Goal: Information Seeking & Learning: Learn about a topic

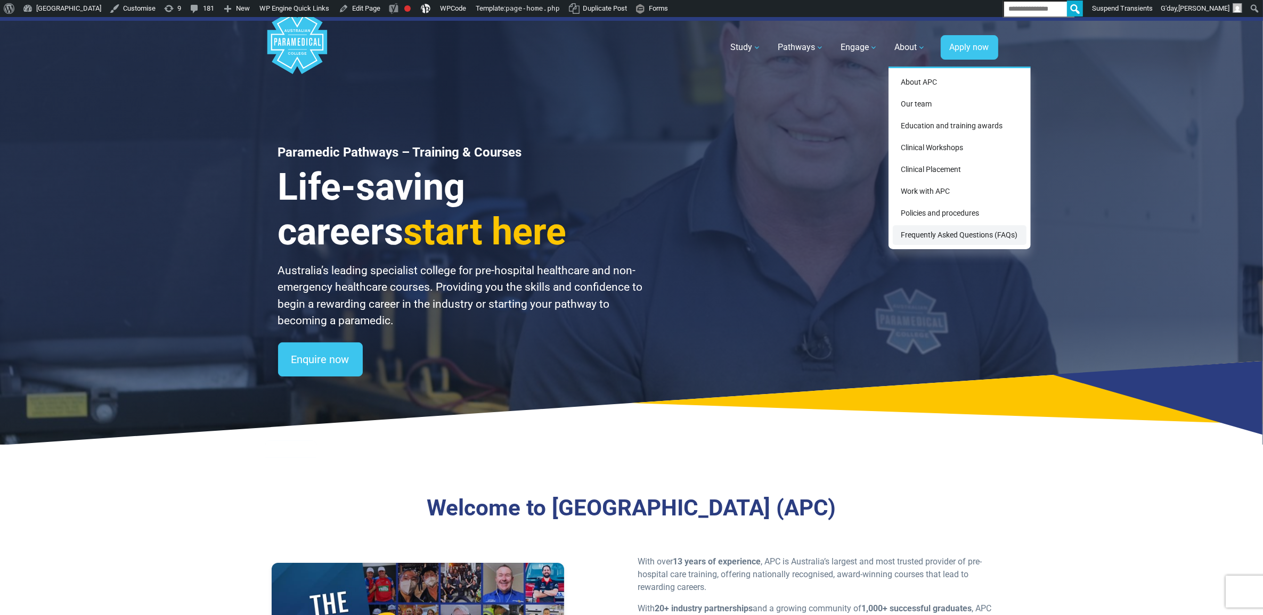
click at [936, 228] on link "Frequently Asked Questions (FAQs)" at bounding box center [960, 235] width 134 height 20
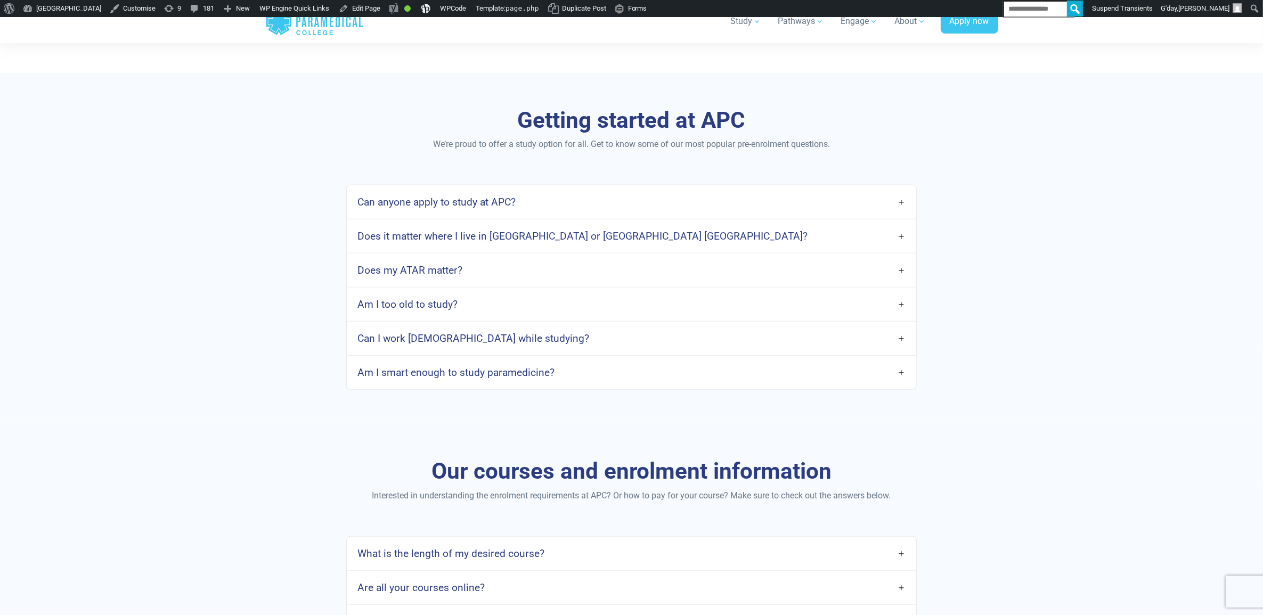
scroll to position [466, 0]
click at [592, 202] on link "Can anyone apply to study at APC?" at bounding box center [631, 200] width 569 height 25
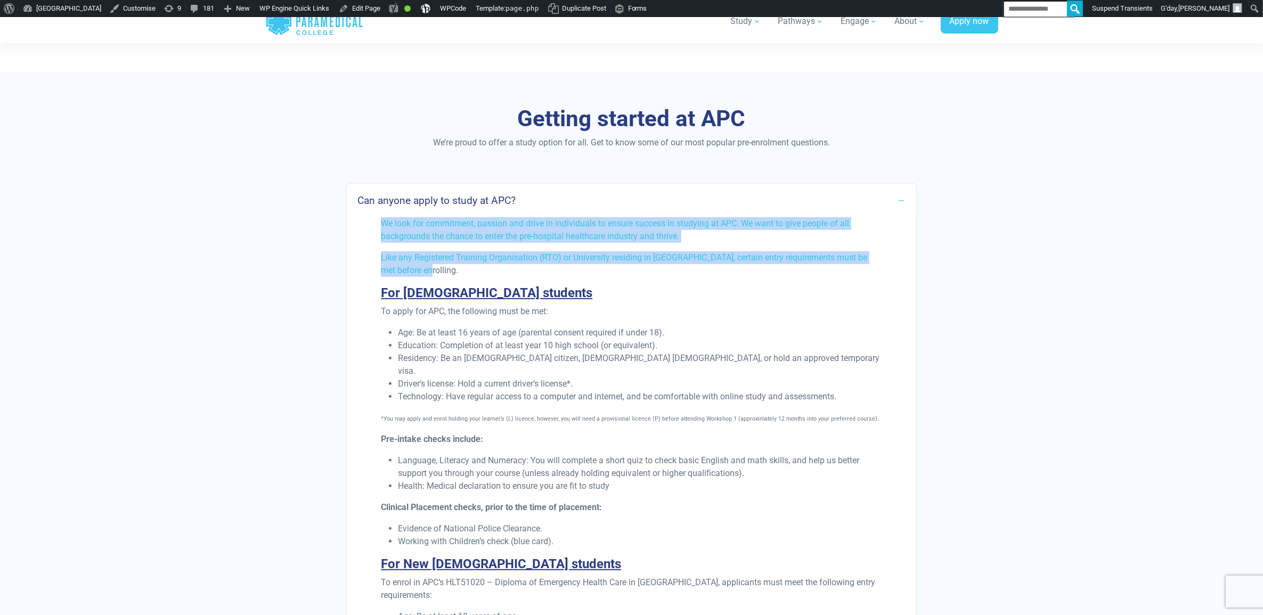
drag, startPoint x: 382, startPoint y: 222, endPoint x: 421, endPoint y: 273, distance: 63.8
click at [421, 273] on div "We look for commitment, passion and drive in individuals to ensure success in s…" at bounding box center [630, 588] width 513 height 742
copy div "We look for commitment, passion and drive in individuals to ensure success in s…"
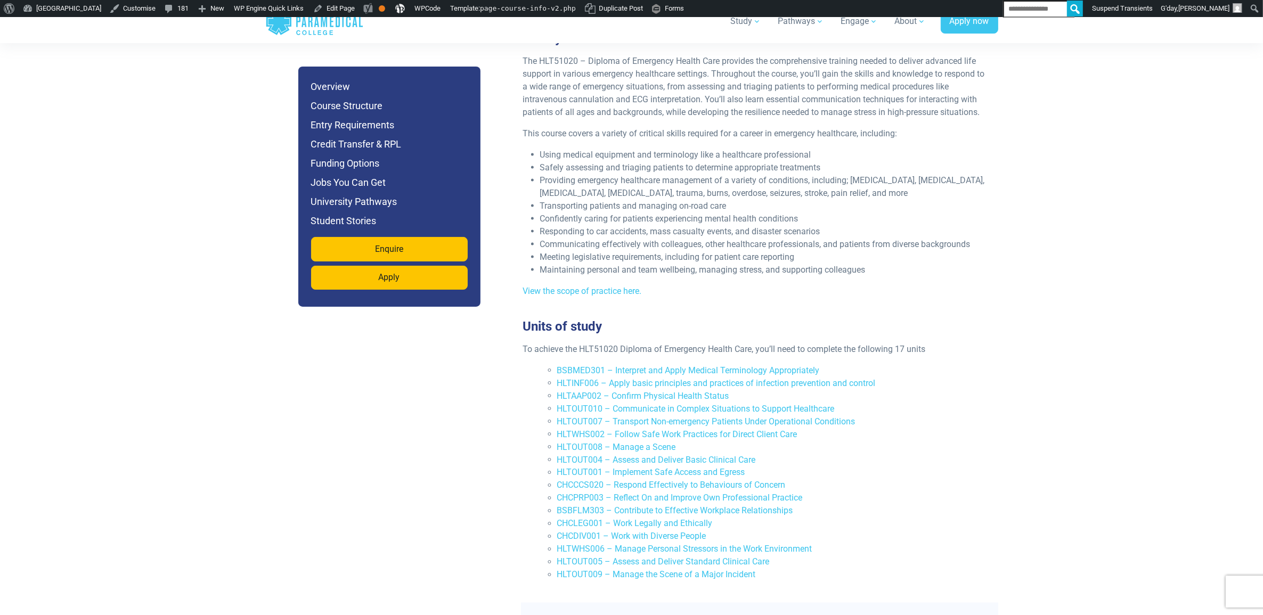
scroll to position [2153, 0]
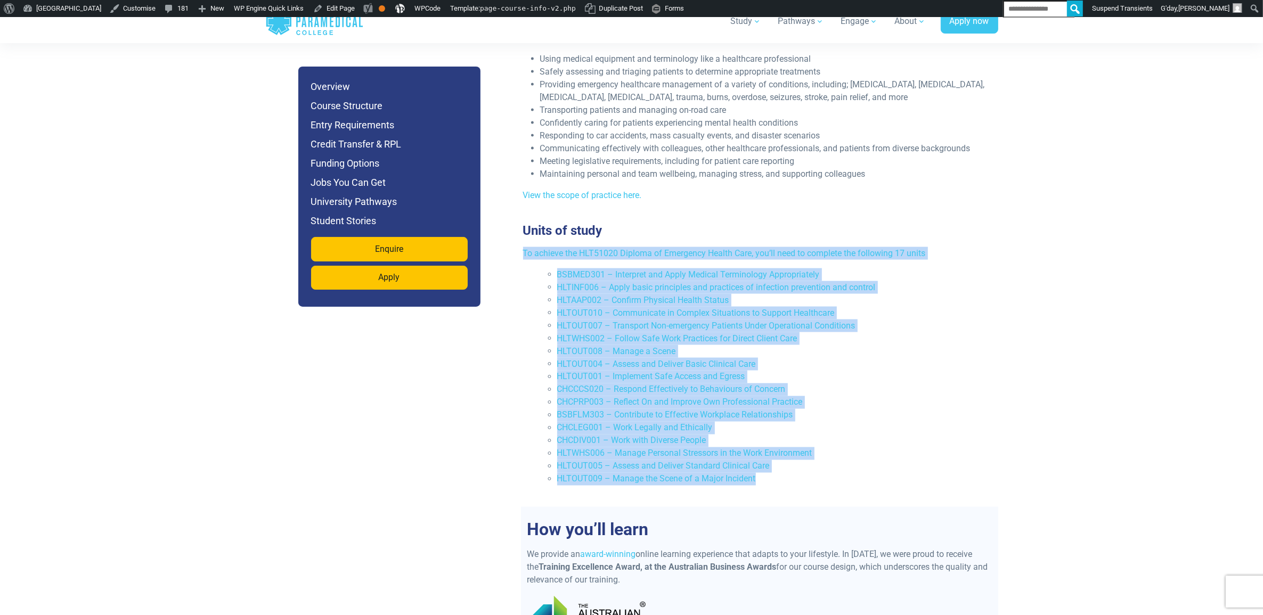
drag, startPoint x: 818, startPoint y: 456, endPoint x: 522, endPoint y: 224, distance: 376.7
click at [522, 247] on div "To achieve the HLT51020 Diploma of Emergency Health Care, you’ll need to comple…" at bounding box center [755, 370] width 477 height 247
copy div "To achieve the HLT51020 Diploma of Emergency Health Care, you’ll need to comple…"
click at [954, 345] on li "HLTOUT008 – Manage a Scene" at bounding box center [772, 351] width 430 height 13
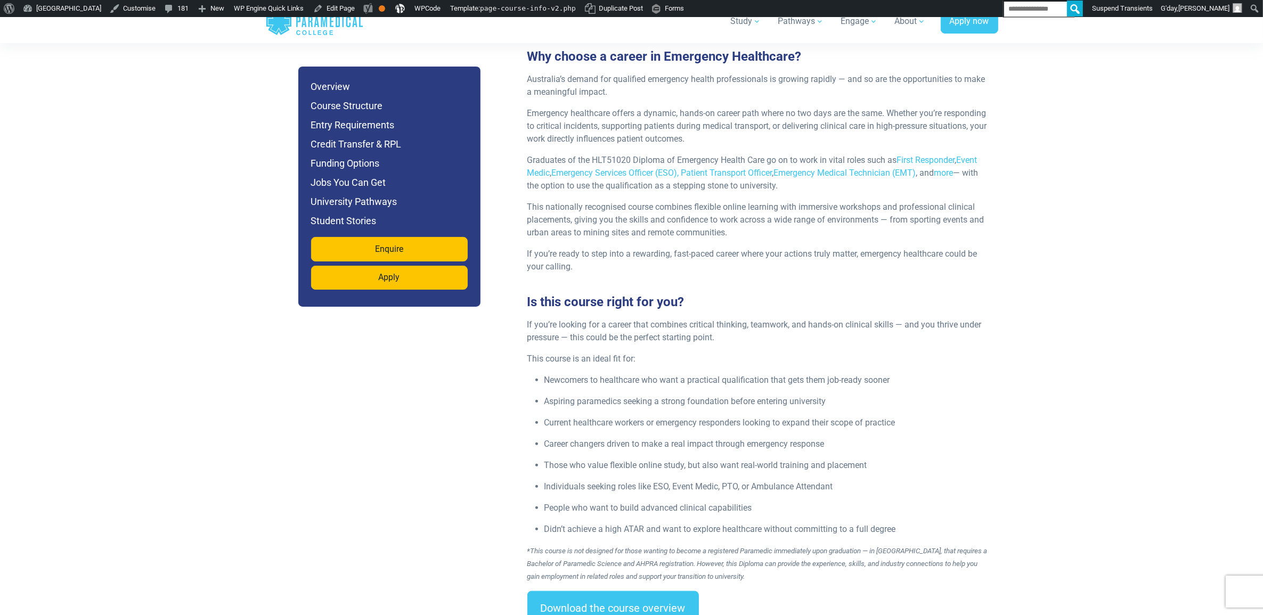
scroll to position [1221, 0]
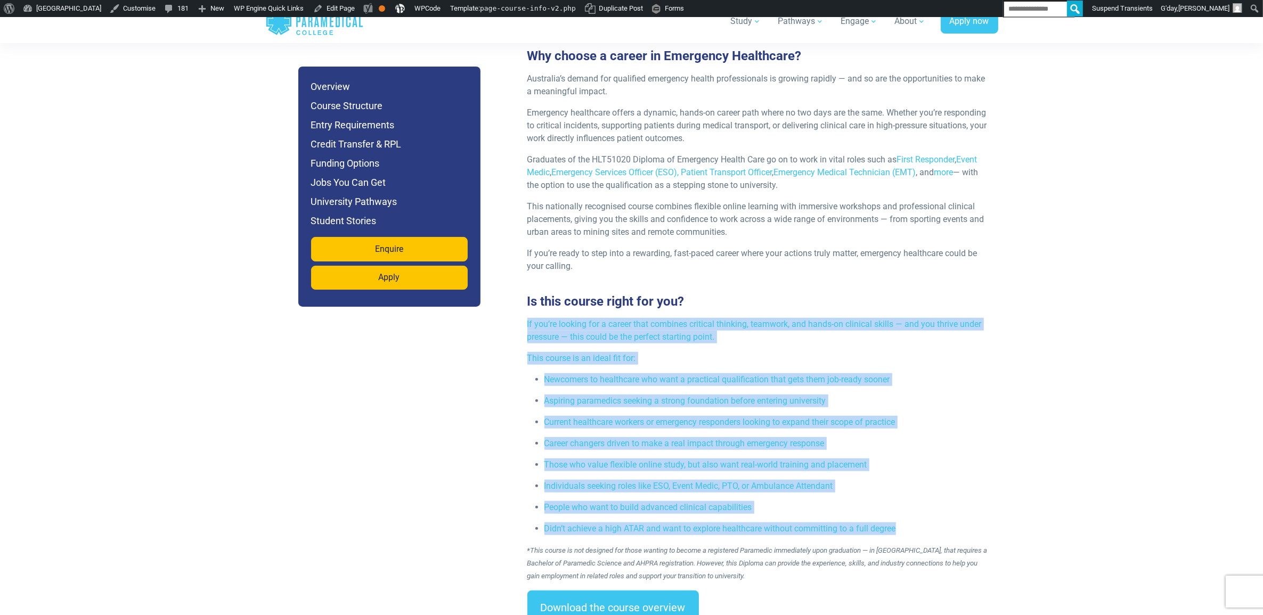
drag, startPoint x: 525, startPoint y: 299, endPoint x: 906, endPoint y: 498, distance: 429.9
click at [906, 498] on div "If you’re looking for a career that combines critical thinking, teamwork, and h…" at bounding box center [759, 454] width 477 height 273
copy div "If you’re looking for a career that combines critical thinking, teamwork, and h…"
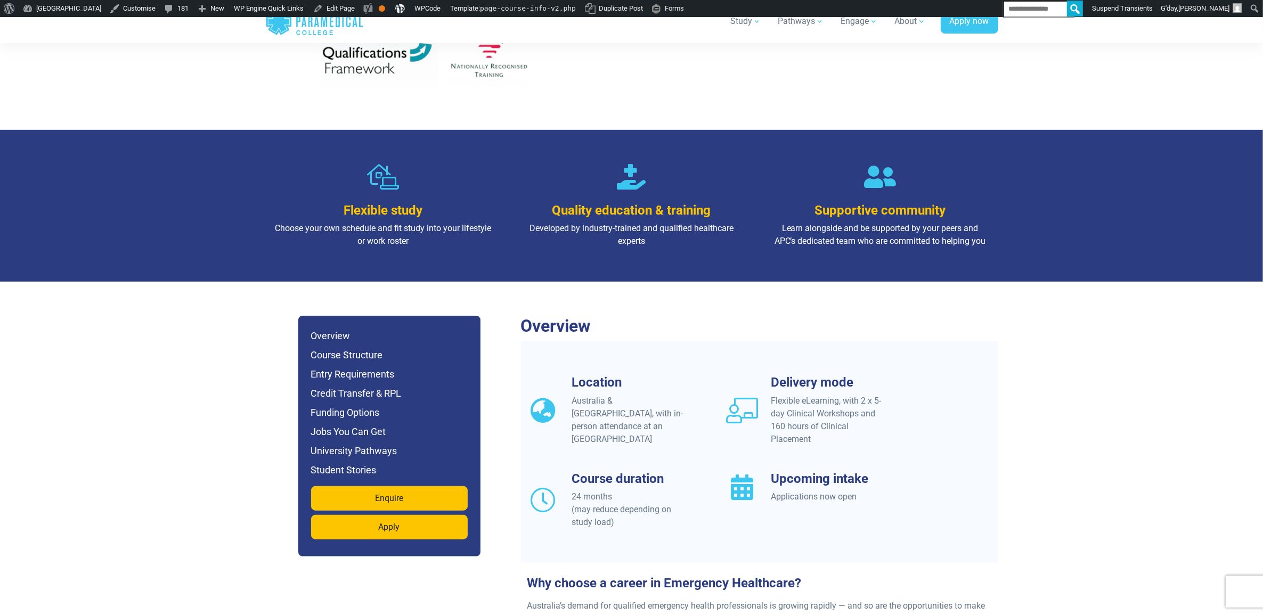
scroll to position [755, 0]
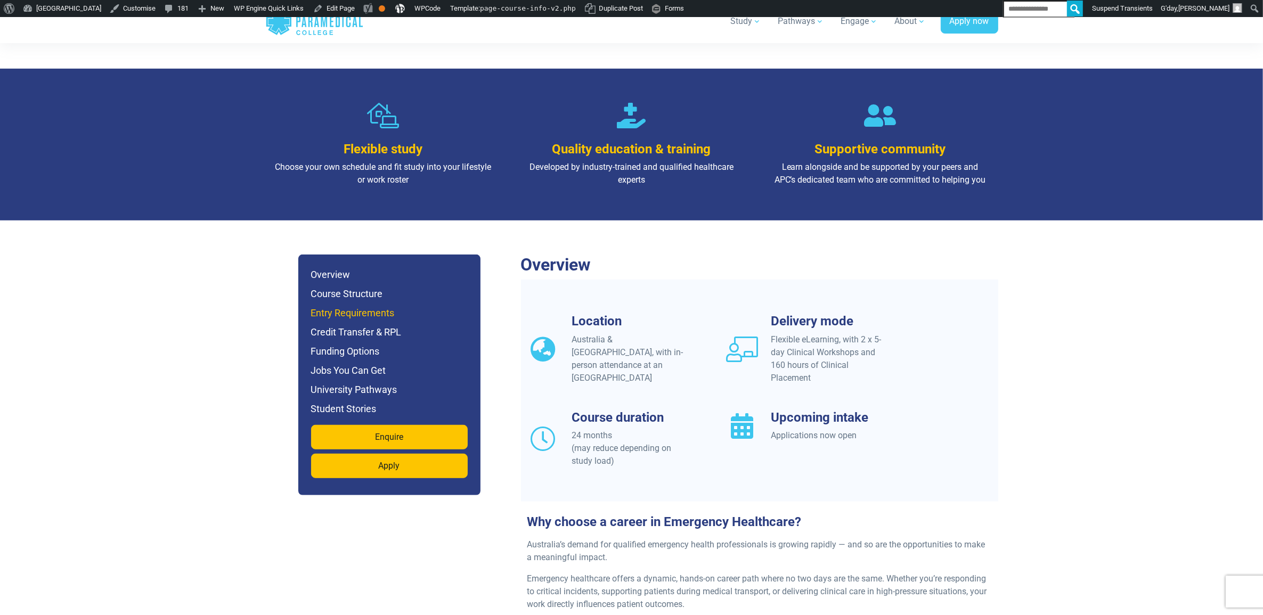
click at [368, 306] on h6 "Entry Requirements" at bounding box center [389, 313] width 157 height 15
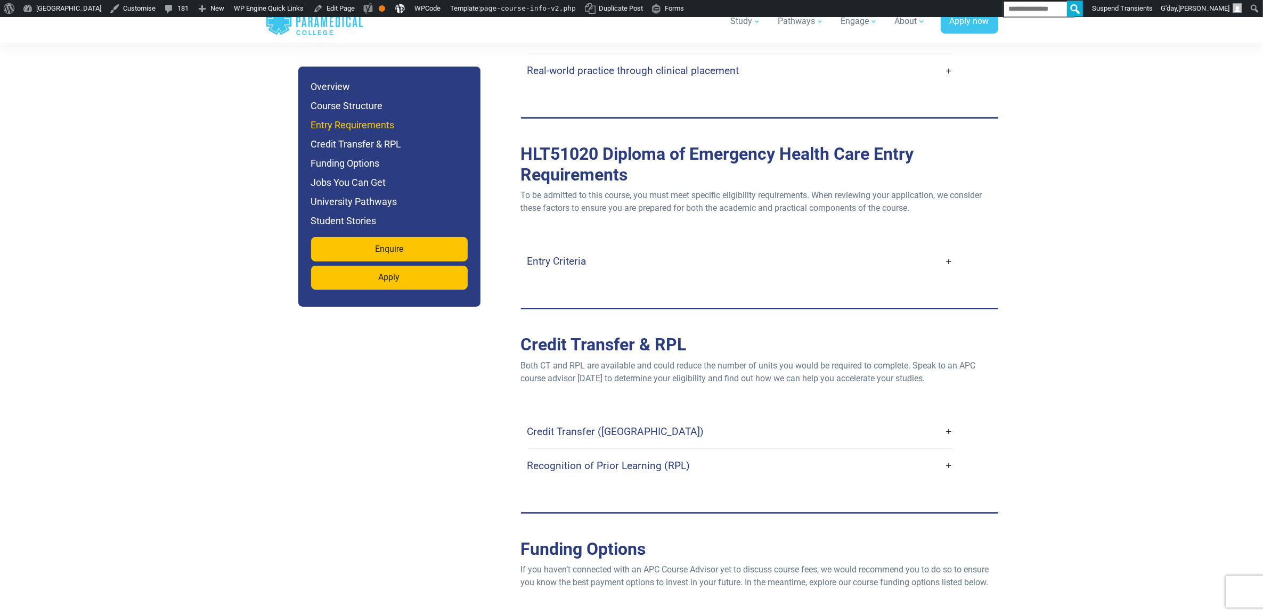
scroll to position [2903, 0]
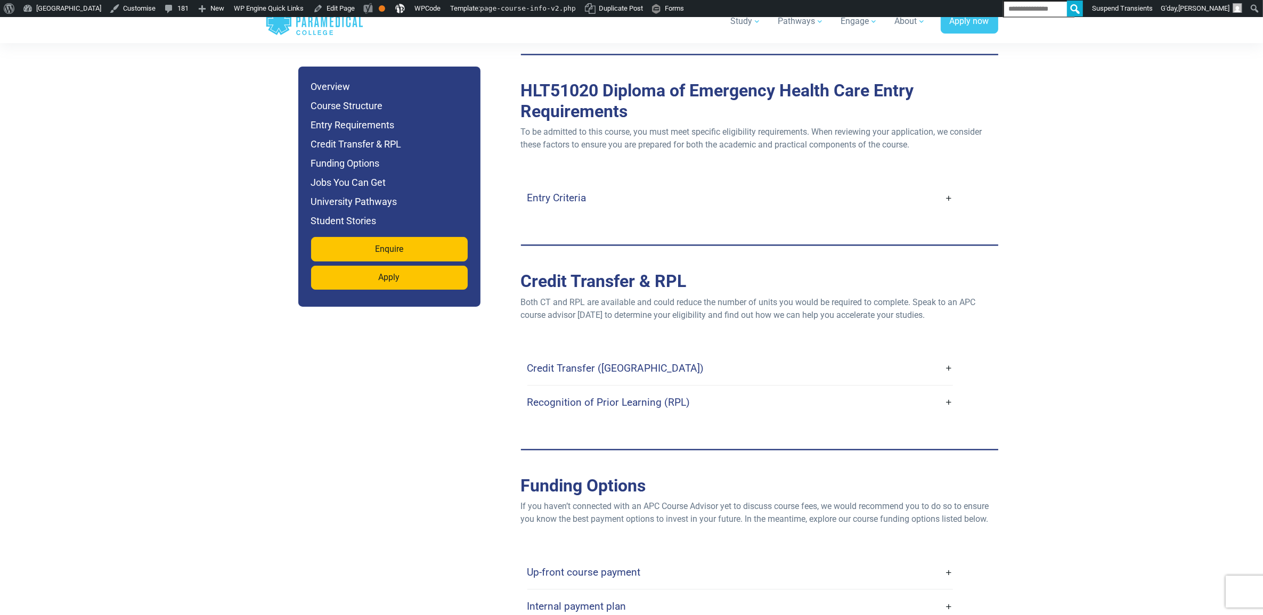
click at [558, 185] on link "Entry Criteria" at bounding box center [739, 197] width 425 height 25
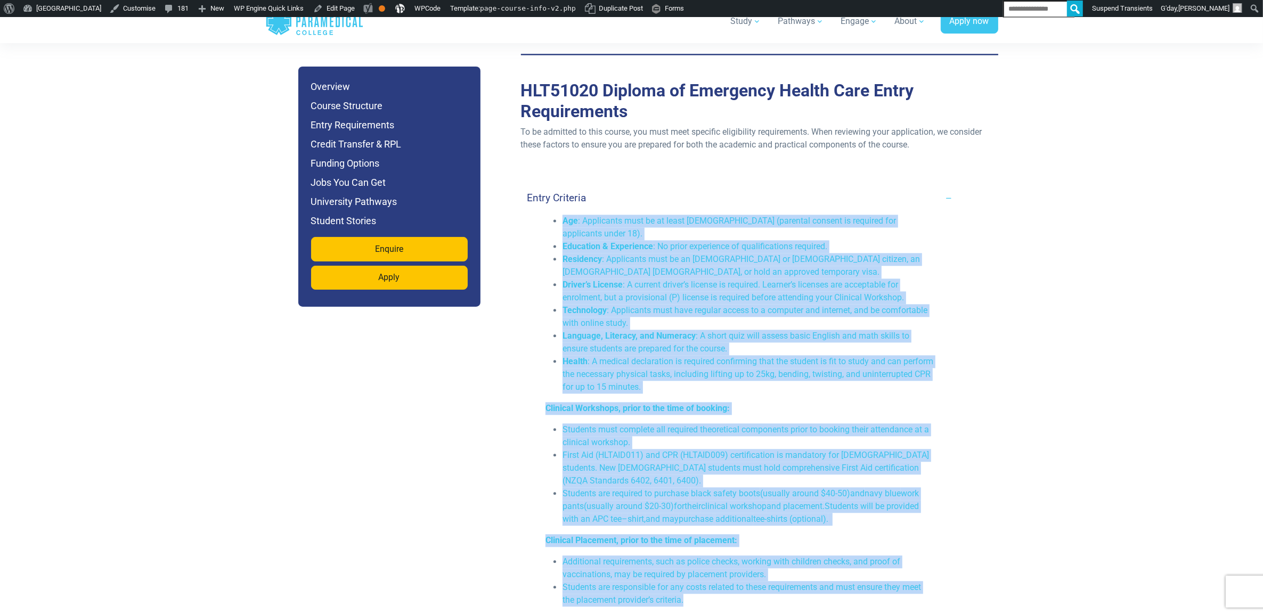
drag, startPoint x: 710, startPoint y: 574, endPoint x: 549, endPoint y: 196, distance: 411.1
click at [549, 215] on div "Age : Applicants must be at least 16 years old (parental consent is required fo…" at bounding box center [740, 415] width 402 height 400
copy div "Age : Applicants must be at least 16 years old (parental consent is required fo…"
click at [798, 279] on li "Driver’s License : A current driver’s license is required. Learner’s licenses a…" at bounding box center [748, 292] width 372 height 26
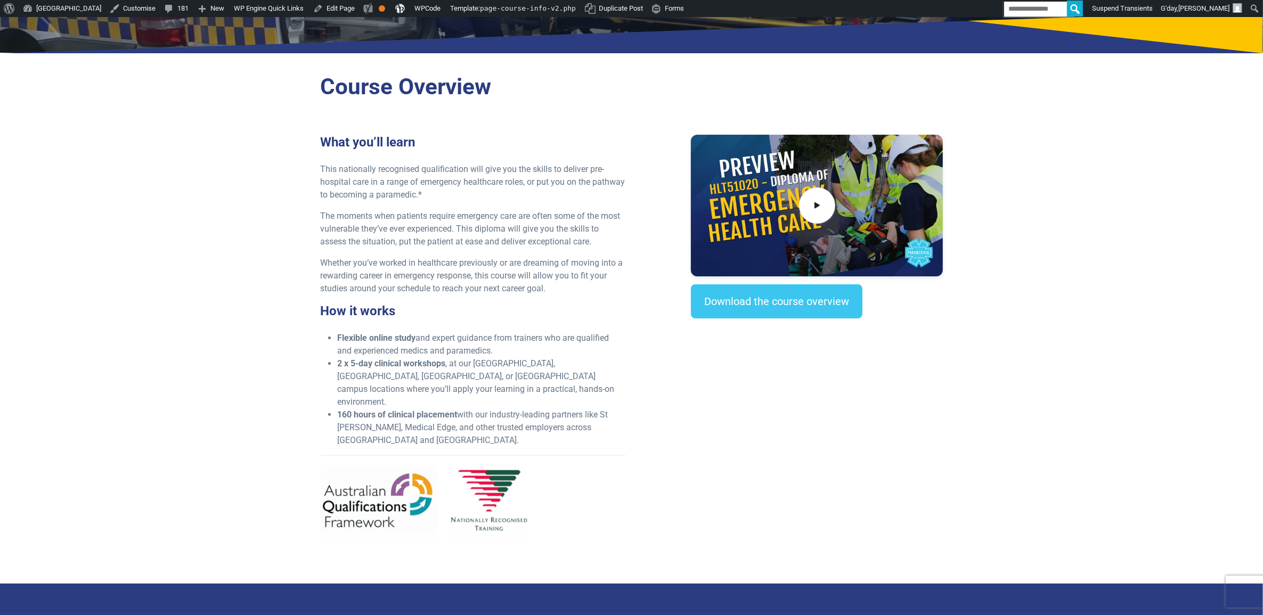
scroll to position [0, 0]
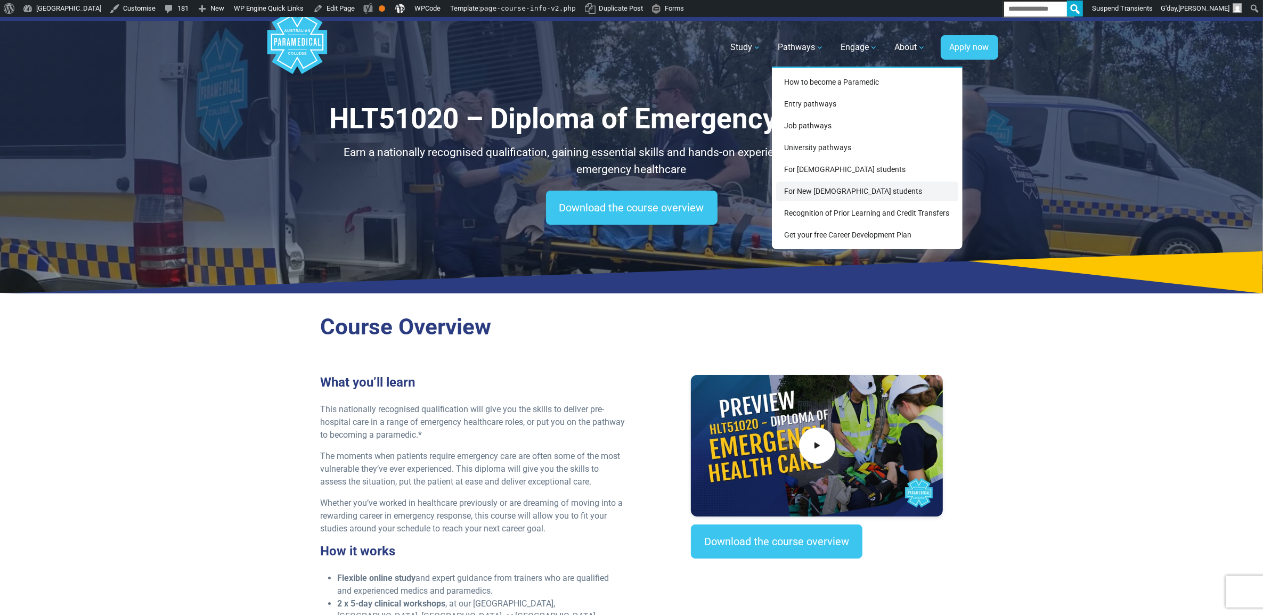
click at [806, 193] on link "For New [DEMOGRAPHIC_DATA] students" at bounding box center [867, 192] width 182 height 20
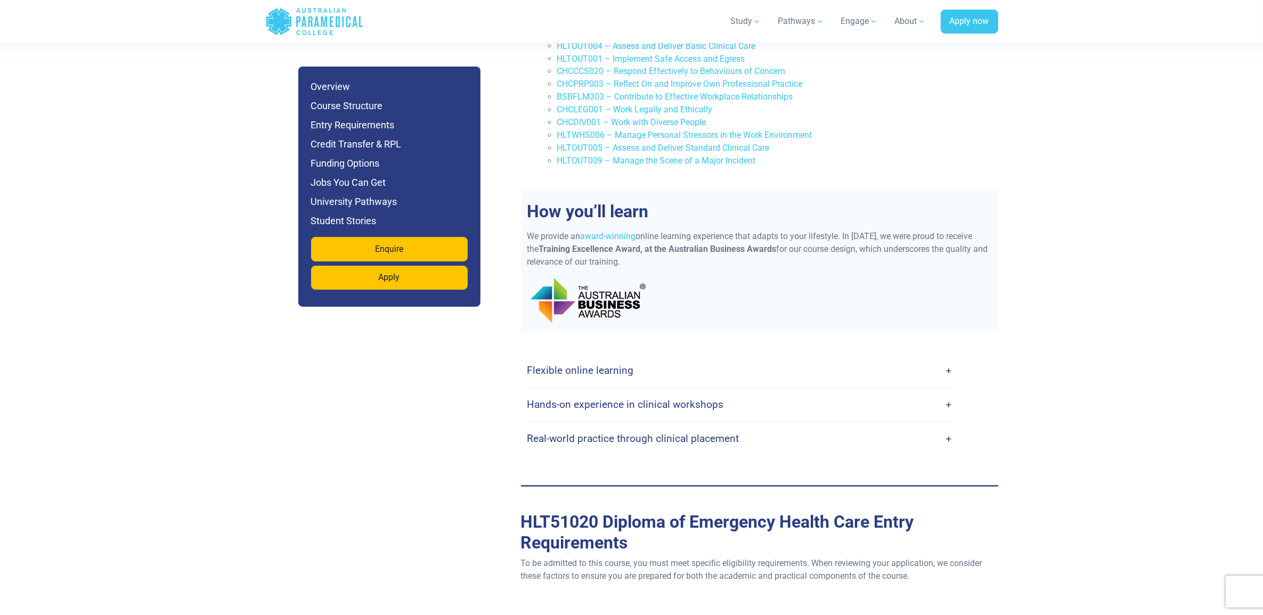
scroll to position [2530, 0]
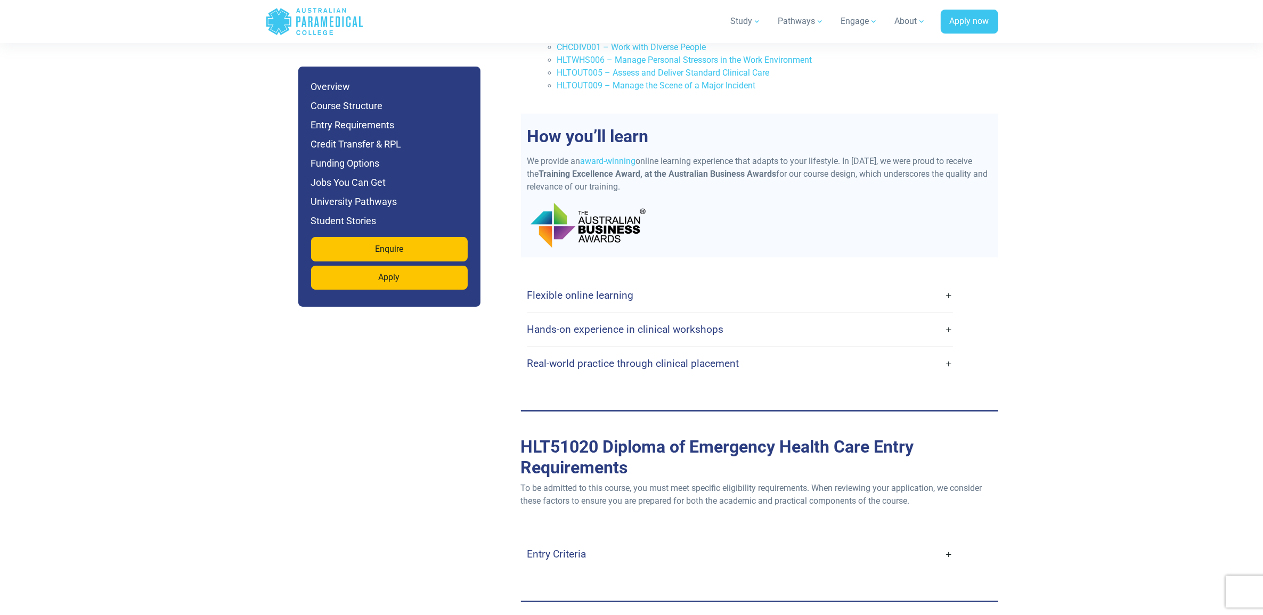
click at [581, 548] on h4 "Entry Criteria" at bounding box center [556, 554] width 59 height 12
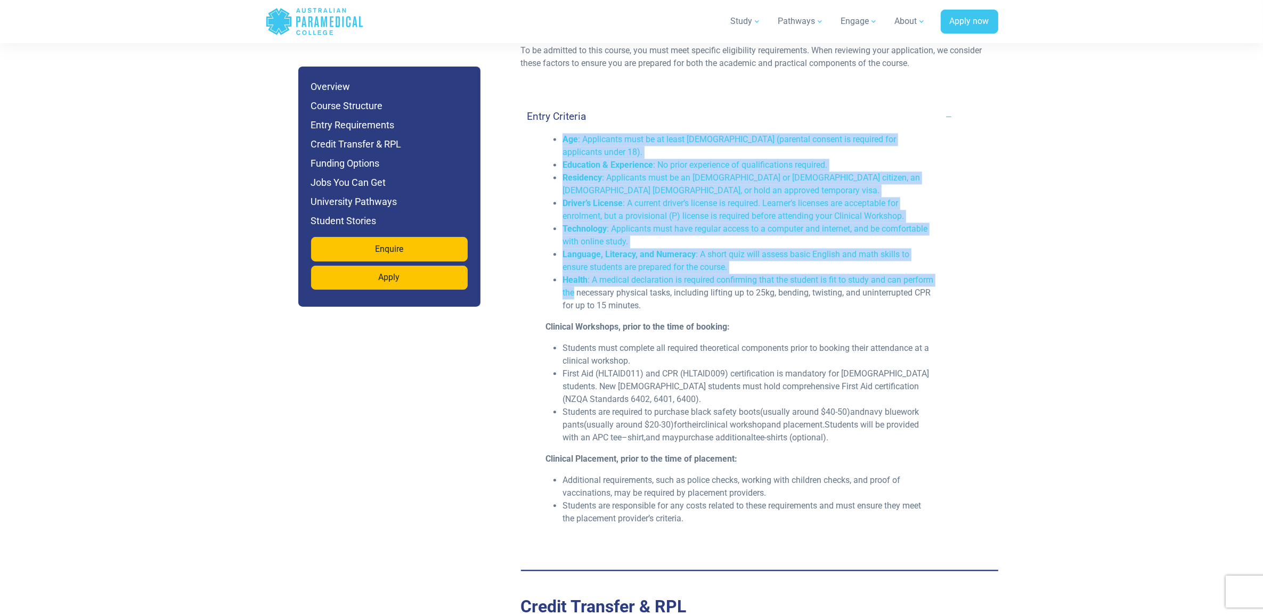
scroll to position [3062, 0]
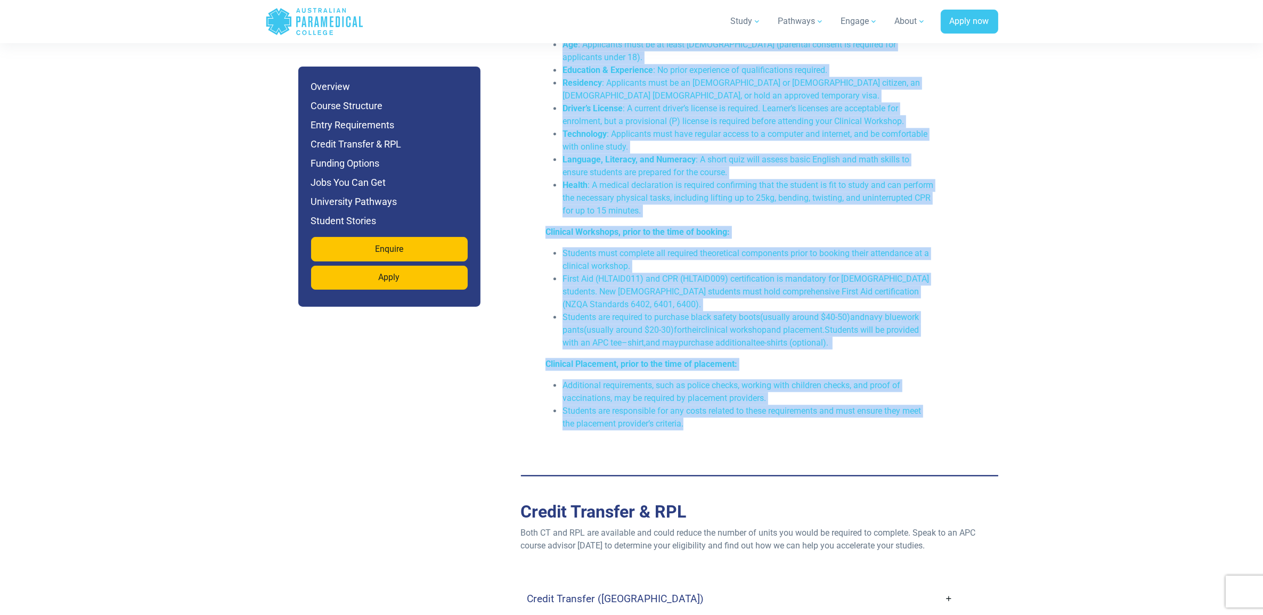
drag, startPoint x: 563, startPoint y: 219, endPoint x: 696, endPoint y: 396, distance: 221.3
click at [696, 396] on div "Age : Applicants must be at least 16 years old (parental consent is required fo…" at bounding box center [740, 238] width 402 height 400
copy div "Age : Applicants must be at least 16 years old (parental consent is required fo…"
click at [903, 405] on li "Students are responsible for any costs related to these requirements and must e…" at bounding box center [748, 418] width 372 height 26
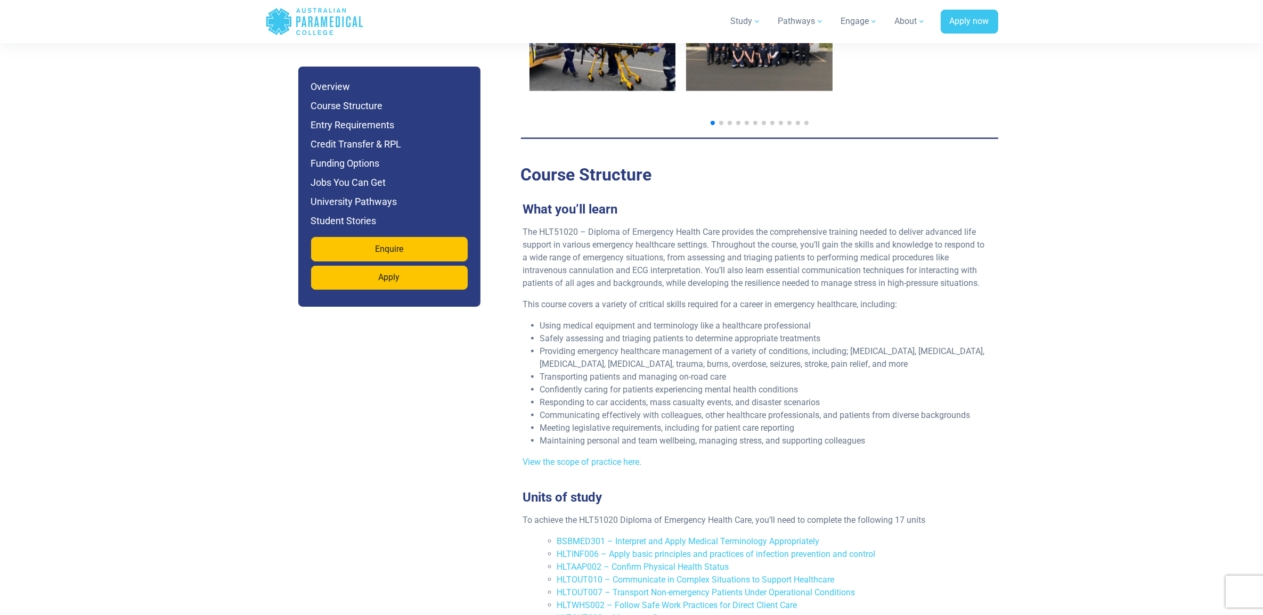
scroll to position [1864, 0]
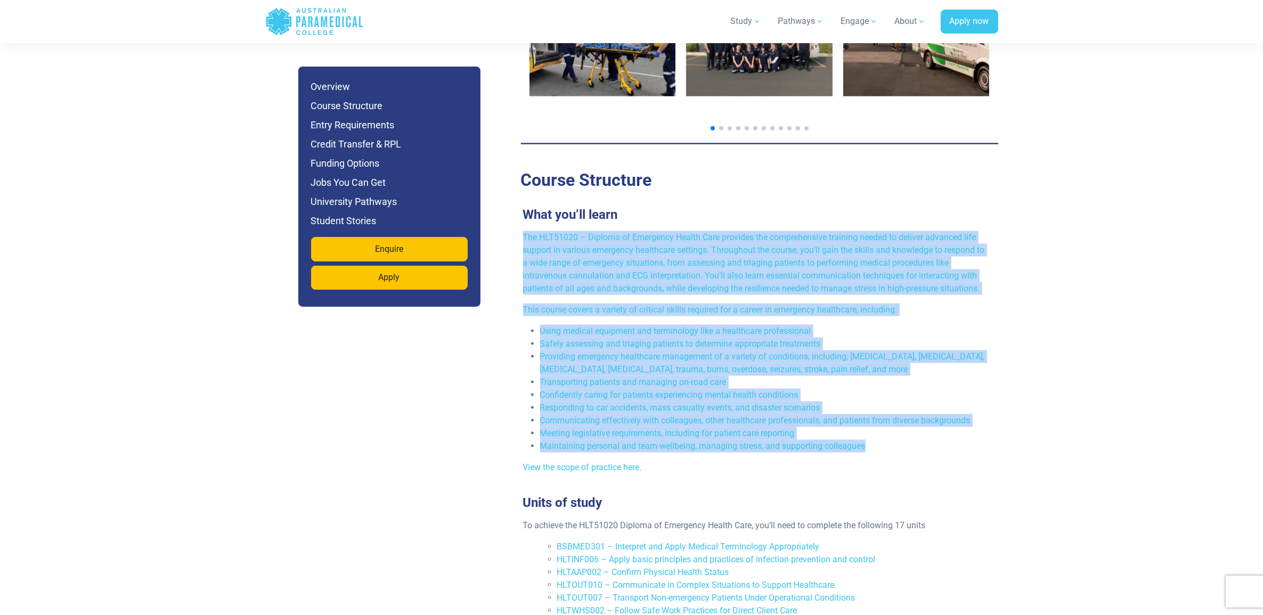
drag, startPoint x: 889, startPoint y: 421, endPoint x: 517, endPoint y: 216, distance: 425.0
click at [517, 231] on div "The HLT51020 – Diploma of Emergency Health Care provides the comprehensive trai…" at bounding box center [755, 356] width 477 height 251
copy div "The HLT51020 – Diploma of Emergency Health Care provides the comprehensive trai…"
click at [573, 440] on li "Maintaining personal and team wellbeing, managing stress, and supporting collea…" at bounding box center [763, 446] width 447 height 13
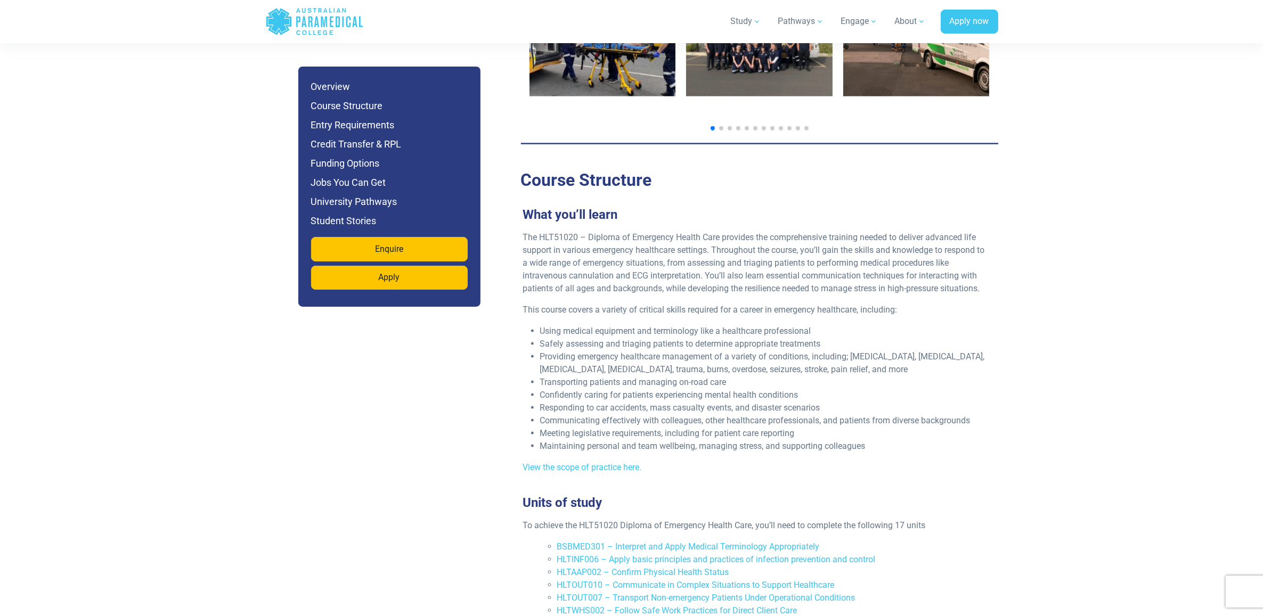
click at [772, 449] on div "The HLT51020 – Diploma of Emergency Health Care provides the comprehensive trai…" at bounding box center [755, 356] width 477 height 251
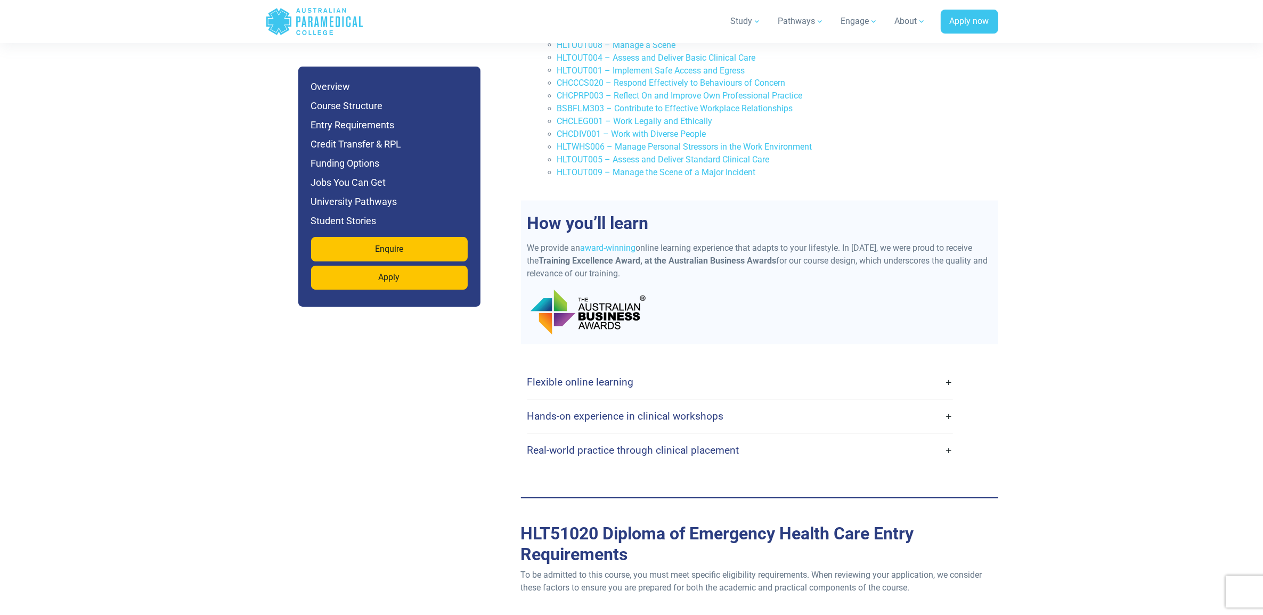
scroll to position [2463, 0]
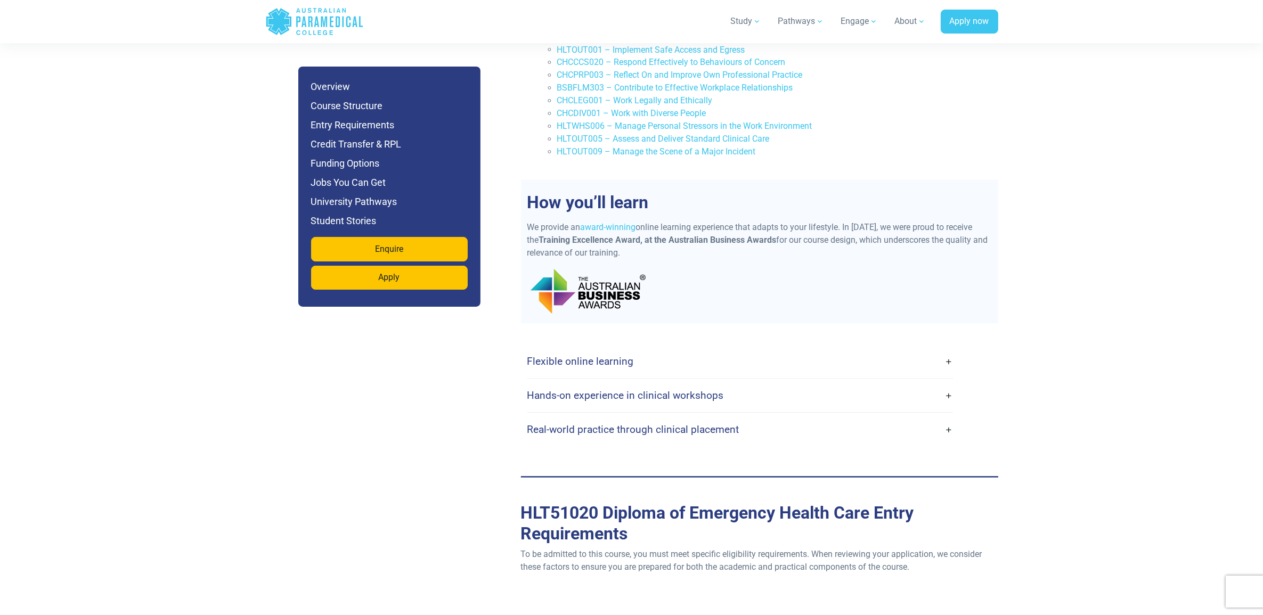
click at [618, 356] on h4 "Flexible online learning" at bounding box center [580, 362] width 107 height 12
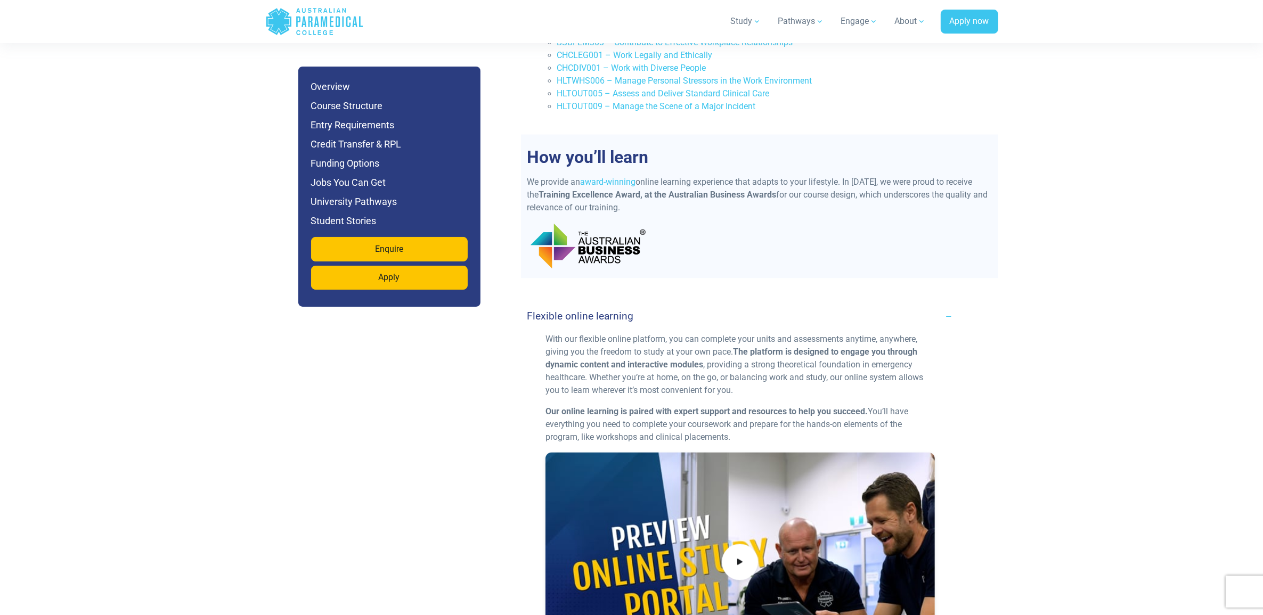
scroll to position [2530, 0]
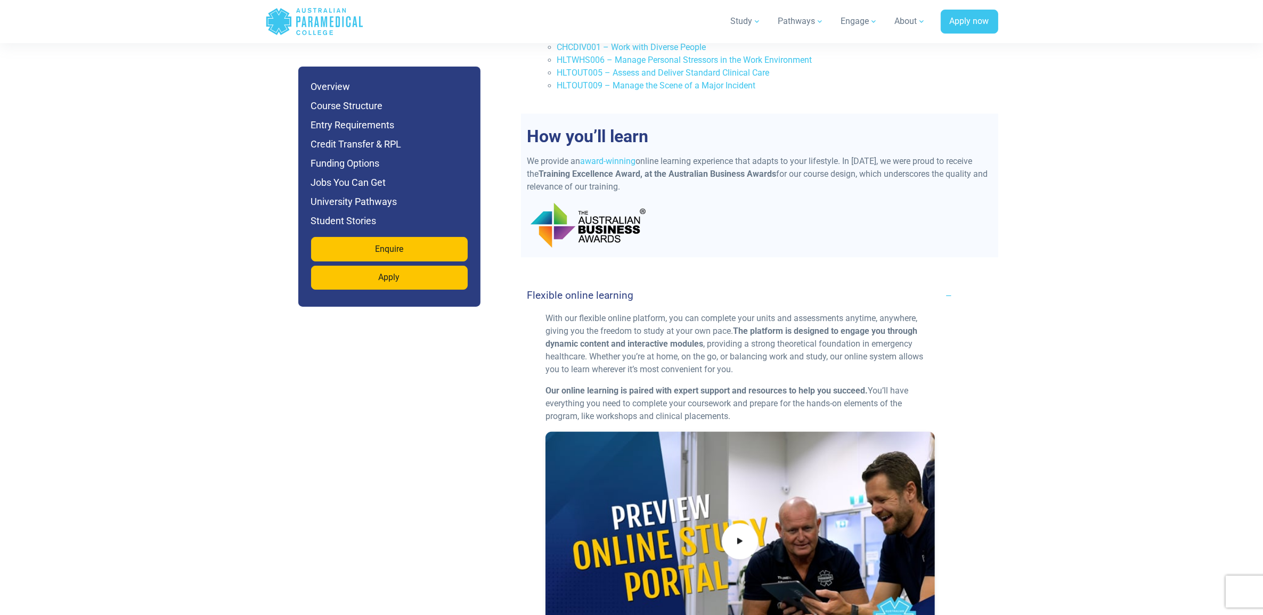
drag, startPoint x: 736, startPoint y: 390, endPoint x: 523, endPoint y: 289, distance: 235.8
click at [523, 312] on div "With our flexible online platform, you can complete your units and assessments …" at bounding box center [740, 485] width 438 height 346
copy div "With our flexible online platform, you can complete your units and assessments …"
click at [773, 312] on p "With our flexible online platform, you can complete your units and assessments …" at bounding box center [739, 344] width 389 height 64
click at [951, 283] on link "Flexible online learning" at bounding box center [739, 295] width 425 height 25
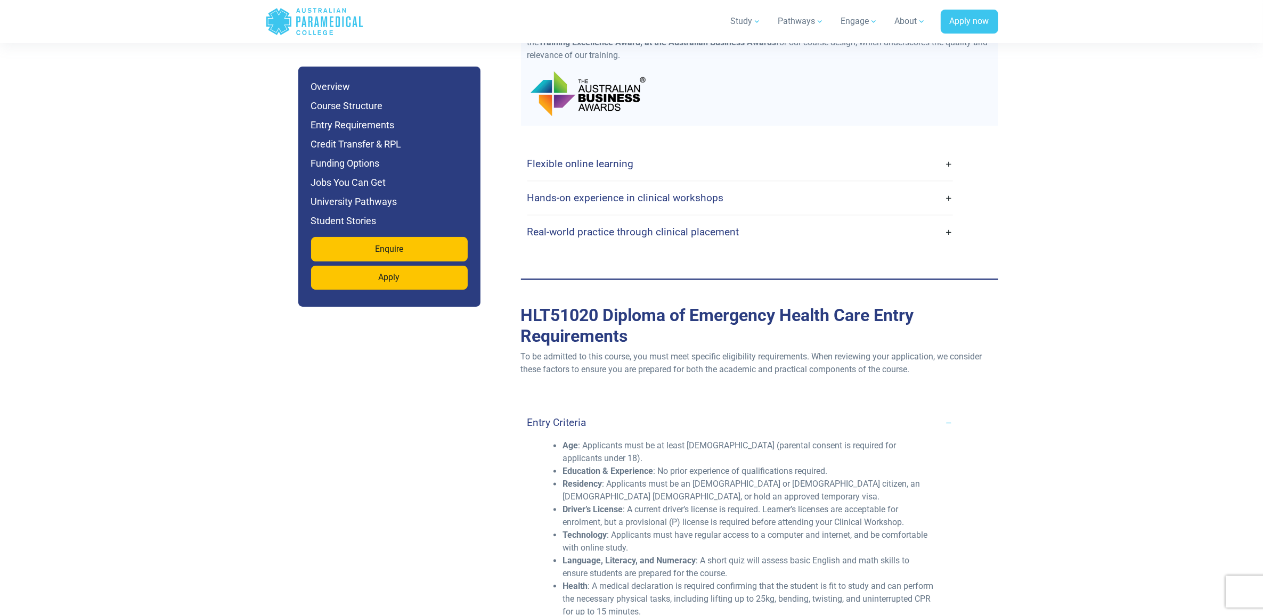
scroll to position [2663, 0]
click at [888, 184] on link "Hands-on experience in clinical workshops" at bounding box center [739, 196] width 425 height 25
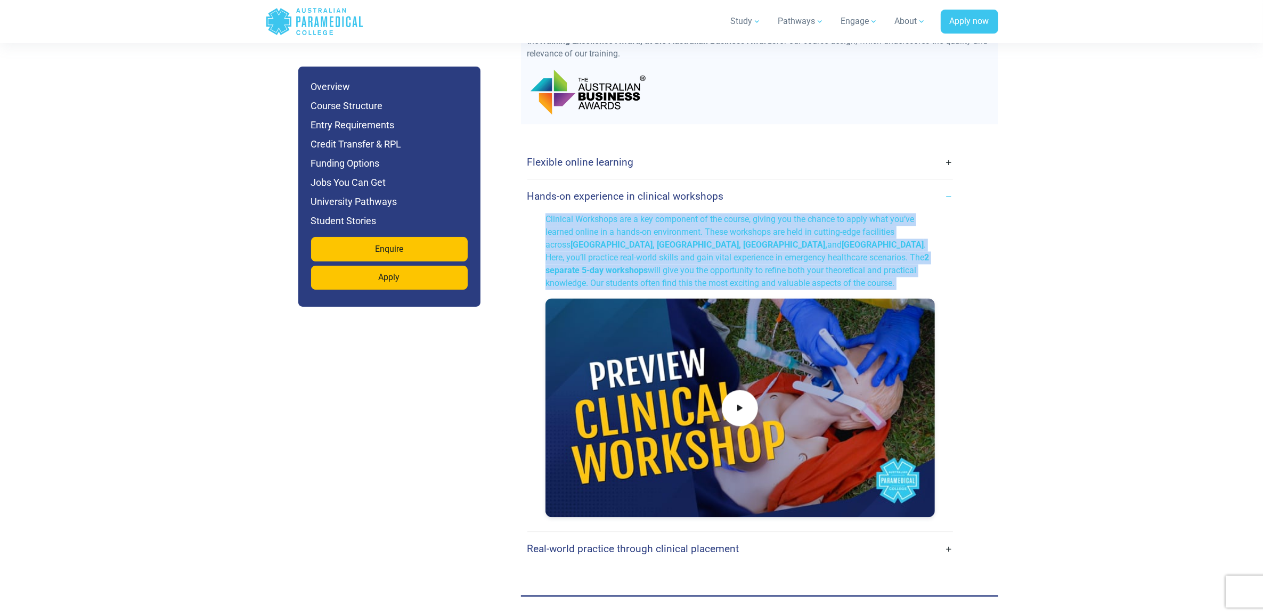
drag, startPoint x: 779, startPoint y: 265, endPoint x: 545, endPoint y: 193, distance: 244.4
click at [545, 213] on div "Clinical Workshops are a key component of the course, giving you the chance to …" at bounding box center [740, 369] width 402 height 312
click at [706, 246] on p "Clinical Workshops are a key component of the course, giving you the chance to …" at bounding box center [739, 251] width 389 height 77
click at [951, 230] on div "Clinical Workshops are a key component of the course, giving you the chance to …" at bounding box center [740, 369] width 438 height 312
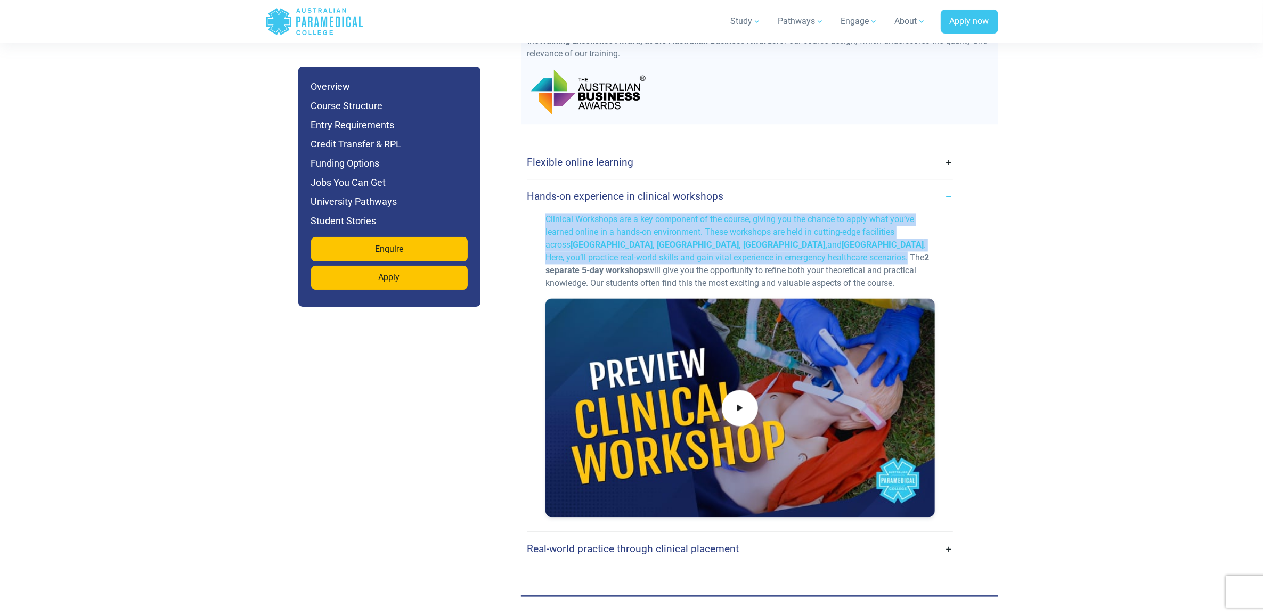
drag, startPoint x: 774, startPoint y: 229, endPoint x: 546, endPoint y: 185, distance: 232.1
click at [546, 213] on p "Clinical Workshops are a key component of the course, giving you the chance to …" at bounding box center [739, 251] width 389 height 77
copy p "Clinical Workshops are a key component of the course, giving you the chance to …"
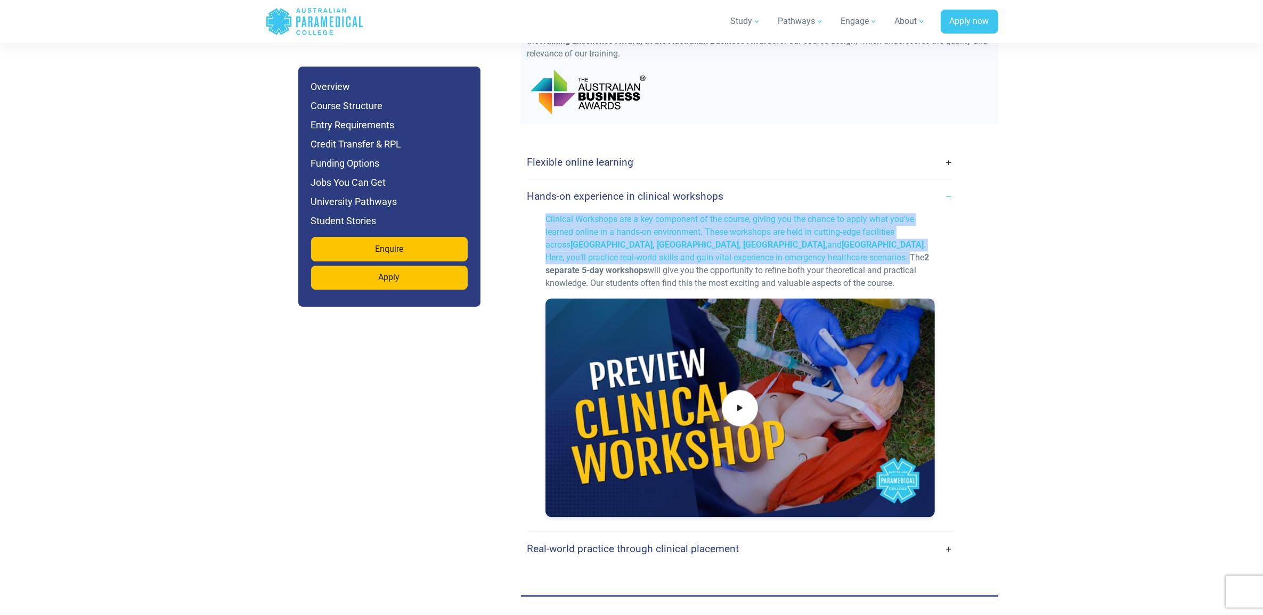
drag, startPoint x: 544, startPoint y: 190, endPoint x: 776, endPoint y: 230, distance: 235.6
click at [776, 230] on div "Clinical Workshops are a key component of the course, giving you the chance to …" at bounding box center [740, 369] width 402 height 312
copy p "Clinical Workshops are a key component of the course, giving you the chance to …"
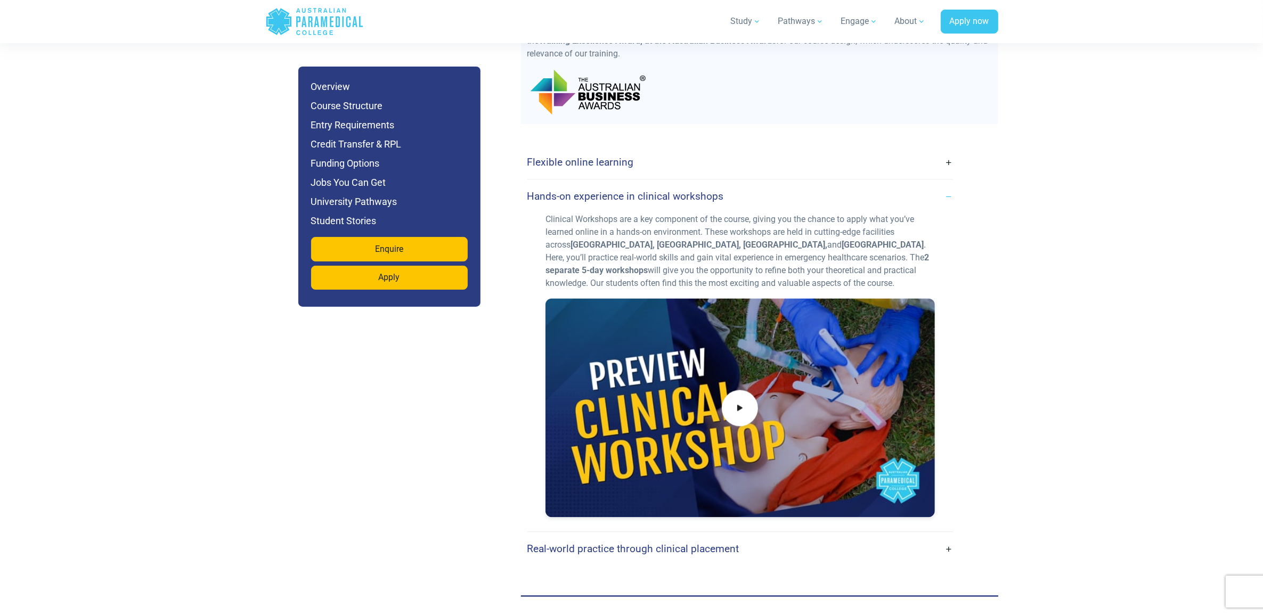
click at [946, 184] on link "Hands-on experience in clinical workshops" at bounding box center [739, 196] width 425 height 25
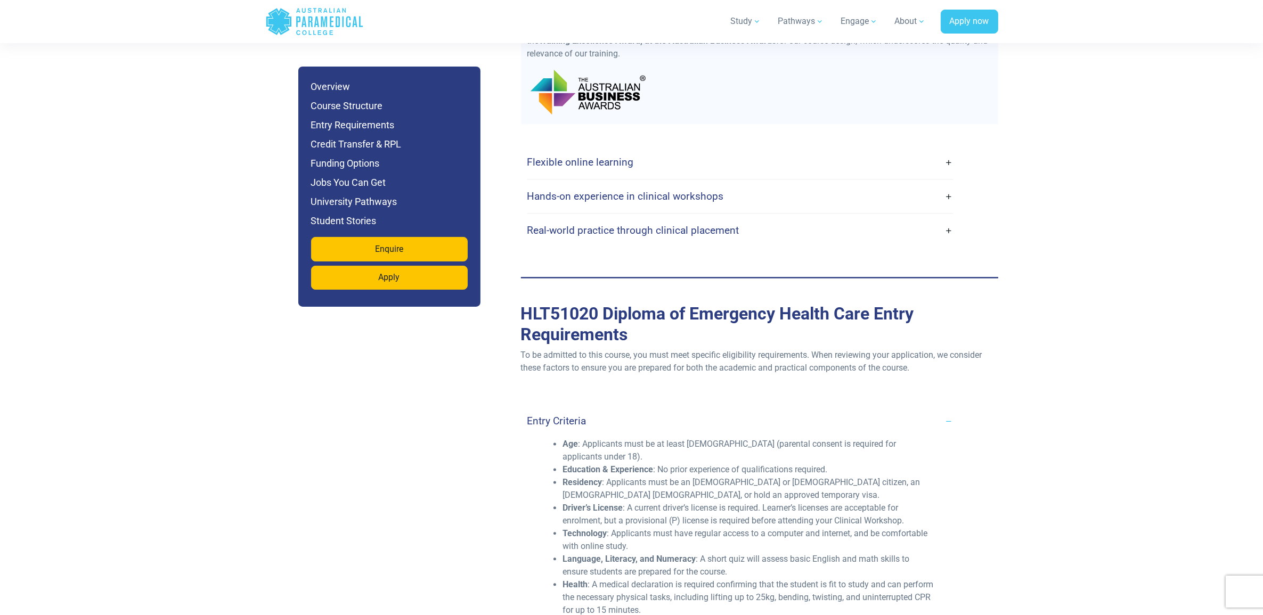
scroll to position [2729, 0]
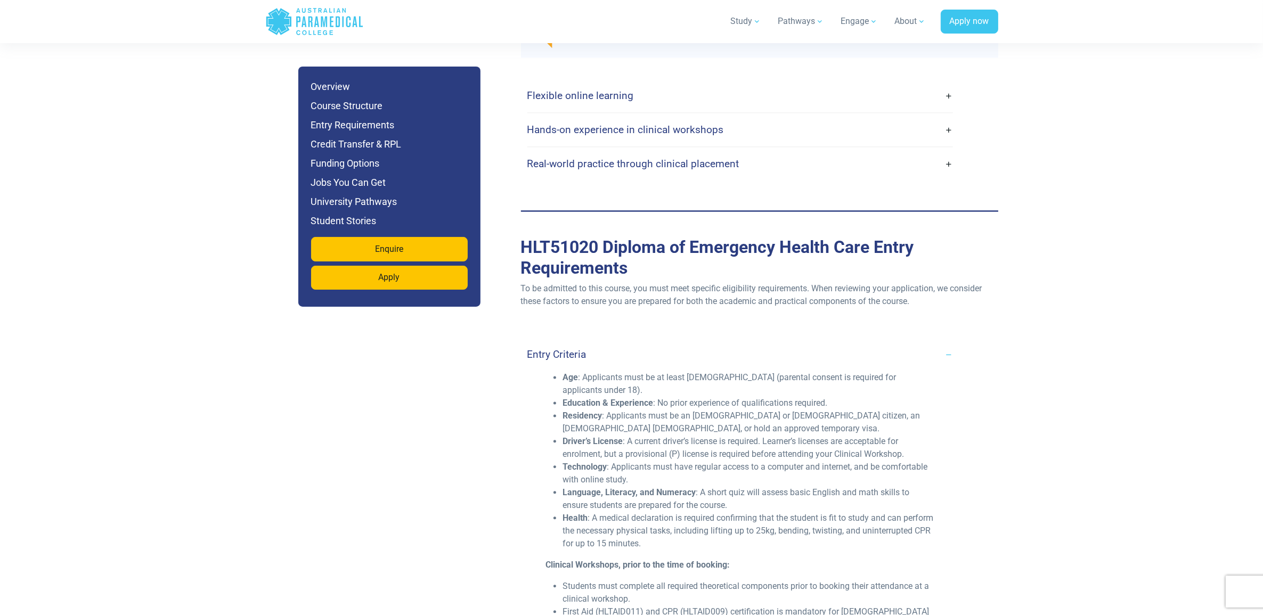
click at [951, 151] on link "Real-world practice through clinical placement" at bounding box center [739, 163] width 425 height 25
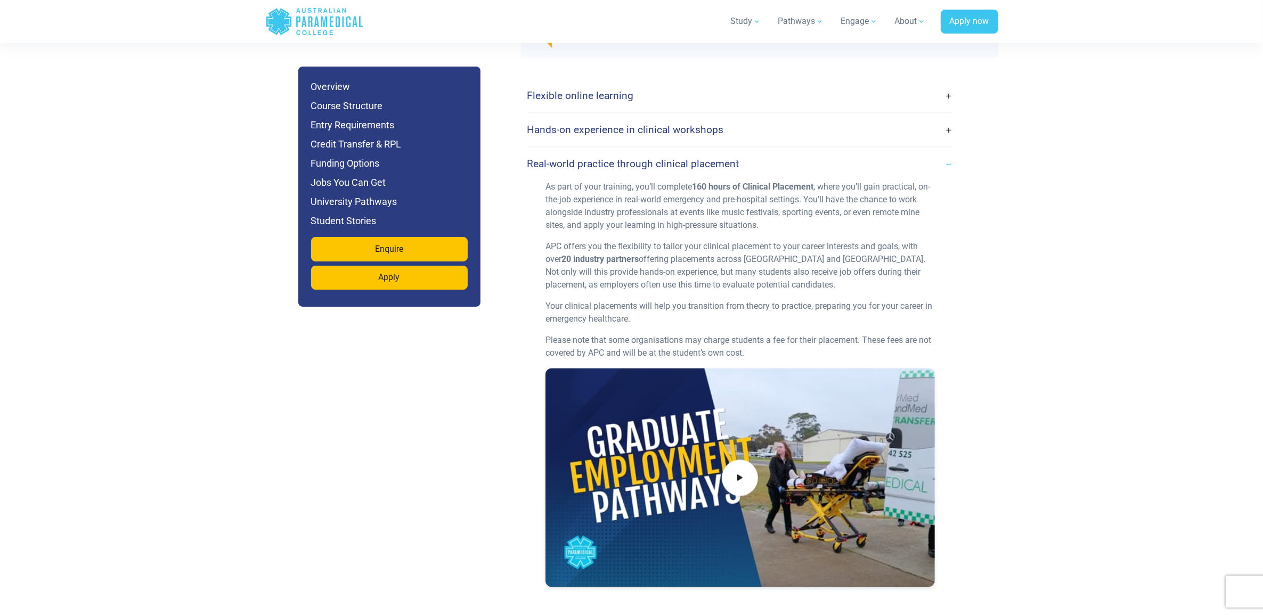
click at [752, 243] on p "APC offers you the flexibility to tailor your clinical placement to your career…" at bounding box center [739, 265] width 389 height 51
drag, startPoint x: 544, startPoint y: 217, endPoint x: 546, endPoint y: 228, distance: 11.4
click at [546, 228] on div "As part of your training, you’ll complete 160 hours of Clinical Placement , whe…" at bounding box center [740, 388] width 402 height 414
click at [732, 248] on p "APC offers you the flexibility to tailor your clinical placement to your career…" at bounding box center [739, 265] width 389 height 51
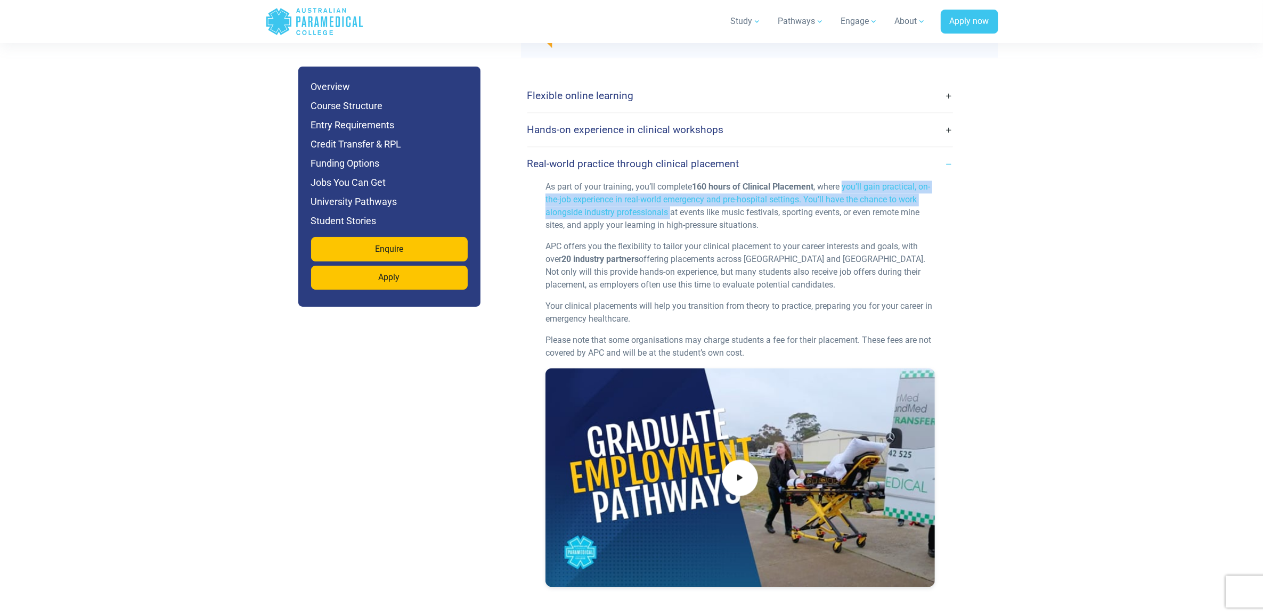
drag, startPoint x: 847, startPoint y: 160, endPoint x: 669, endPoint y: 184, distance: 179.5
click at [669, 184] on p "As part of your training, you’ll complete 160 hours of Clinical Placement , whe…" at bounding box center [739, 206] width 389 height 51
copy p "you’ll gain practical, on-the-job experience in real-world emergency and pre-ho…"
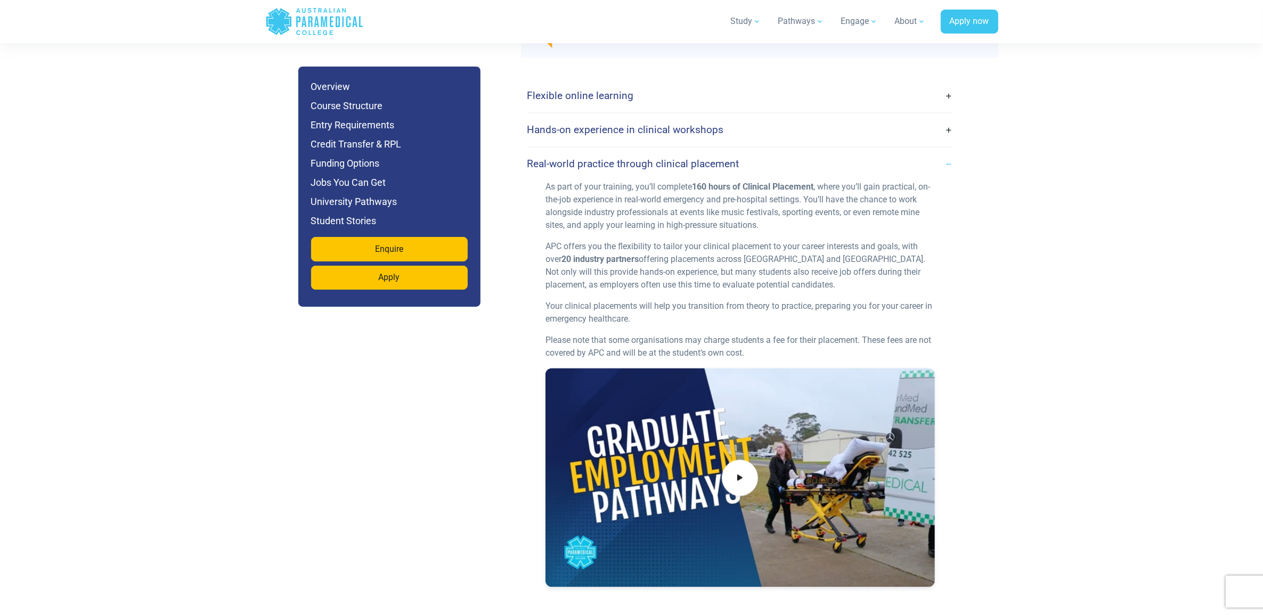
click at [756, 269] on div "As part of your training, you’ll complete 160 hours of Clinical Placement , whe…" at bounding box center [740, 388] width 402 height 414
drag, startPoint x: 582, startPoint y: 199, endPoint x: 760, endPoint y: 195, distance: 178.4
click at [760, 195] on p "As part of your training, you’ll complete 160 hours of Clinical Placement , whe…" at bounding box center [739, 206] width 389 height 51
copy p "apply your learning in high-pressure situations."
click at [699, 191] on p "As part of your training, you’ll complete 160 hours of Clinical Placement , whe…" at bounding box center [739, 206] width 389 height 51
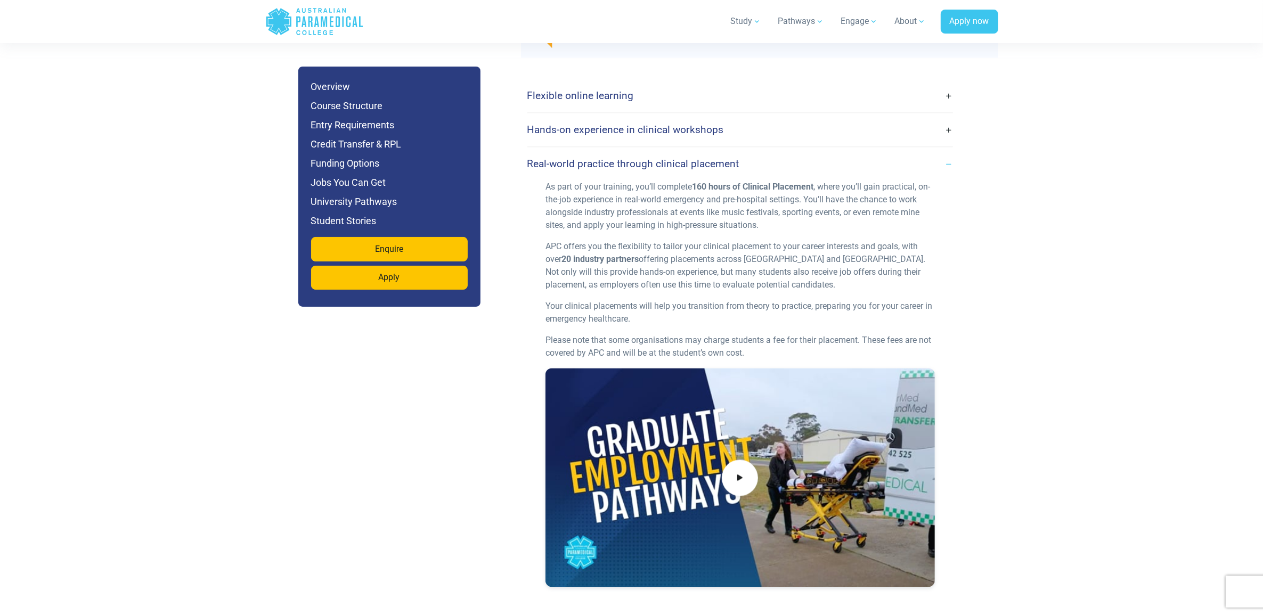
drag, startPoint x: 699, startPoint y: 191, endPoint x: 681, endPoint y: 189, distance: 18.2
click at [681, 189] on p "As part of your training, you’ll complete 160 hours of Clinical Placement , whe…" at bounding box center [739, 206] width 389 height 51
click at [815, 257] on p "APC offers you the flexibility to tailor your clinical placement to your career…" at bounding box center [739, 265] width 389 height 51
drag, startPoint x: 653, startPoint y: 278, endPoint x: 654, endPoint y: 287, distance: 8.5
click at [654, 300] on p "Your clinical placements will help you transition from theory to practice, prep…" at bounding box center [739, 313] width 389 height 26
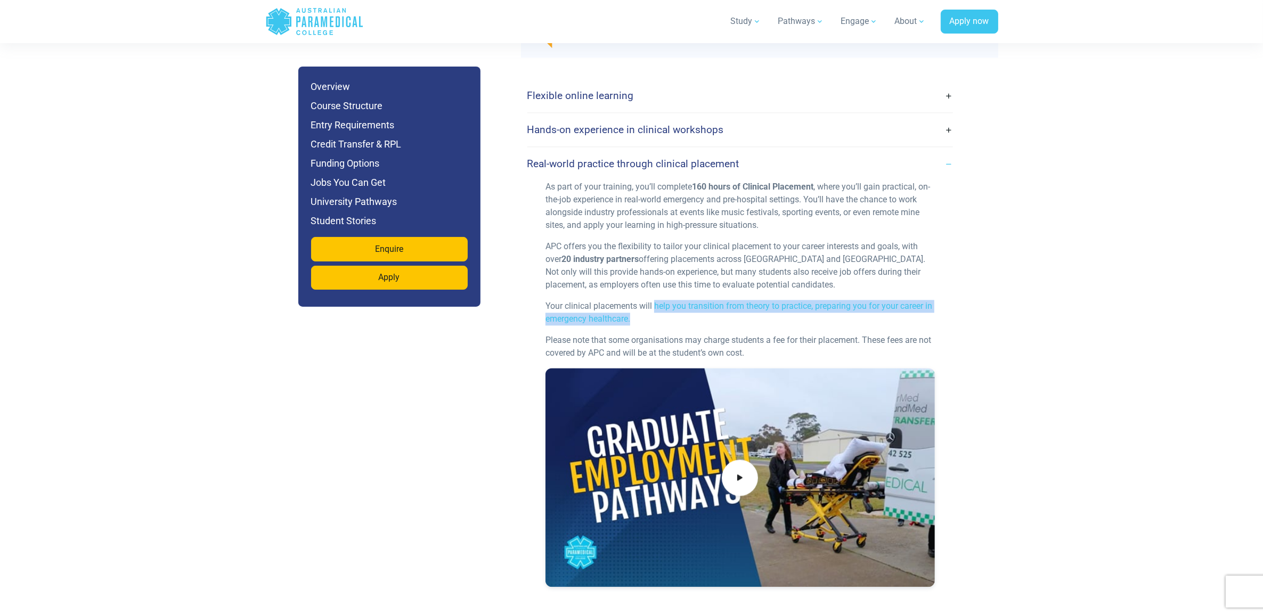
copy p "help you transition from theory to practice, preparing you for your career in e…"
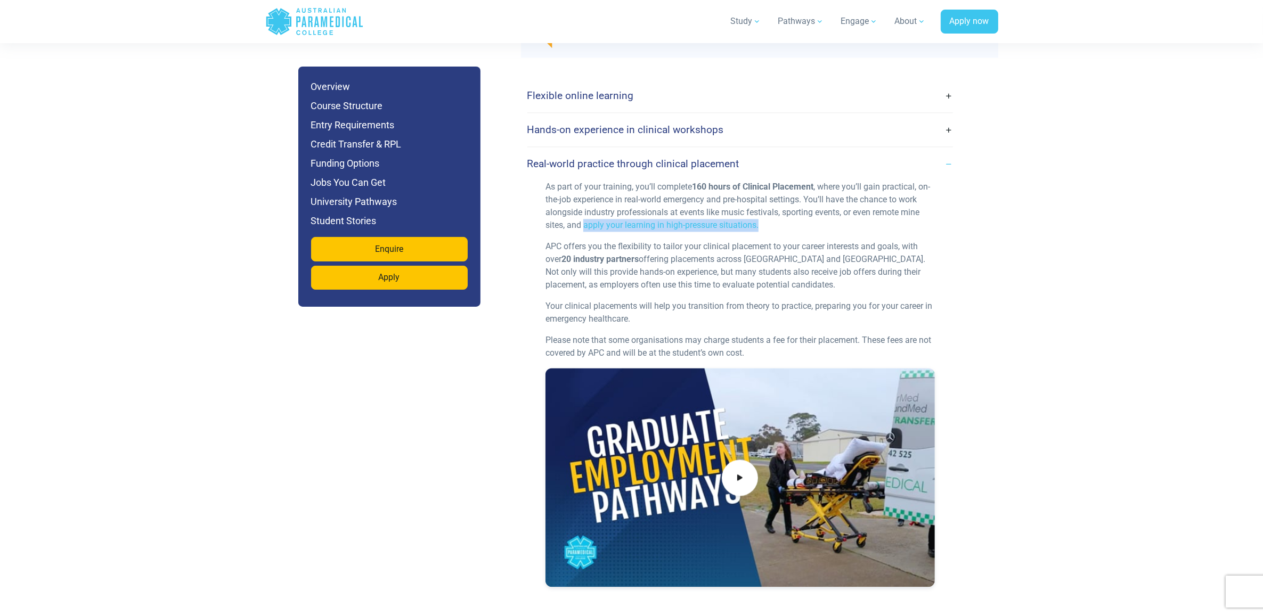
drag, startPoint x: 767, startPoint y: 200, endPoint x: 585, endPoint y: 196, distance: 182.7
click at [585, 196] on p "As part of your training, you’ll complete 160 hours of Clinical Placement , whe…" at bounding box center [739, 206] width 389 height 51
copy p "apply your learning in high-pressure situations."
click at [947, 151] on link "Real-world practice through clinical placement" at bounding box center [739, 163] width 425 height 25
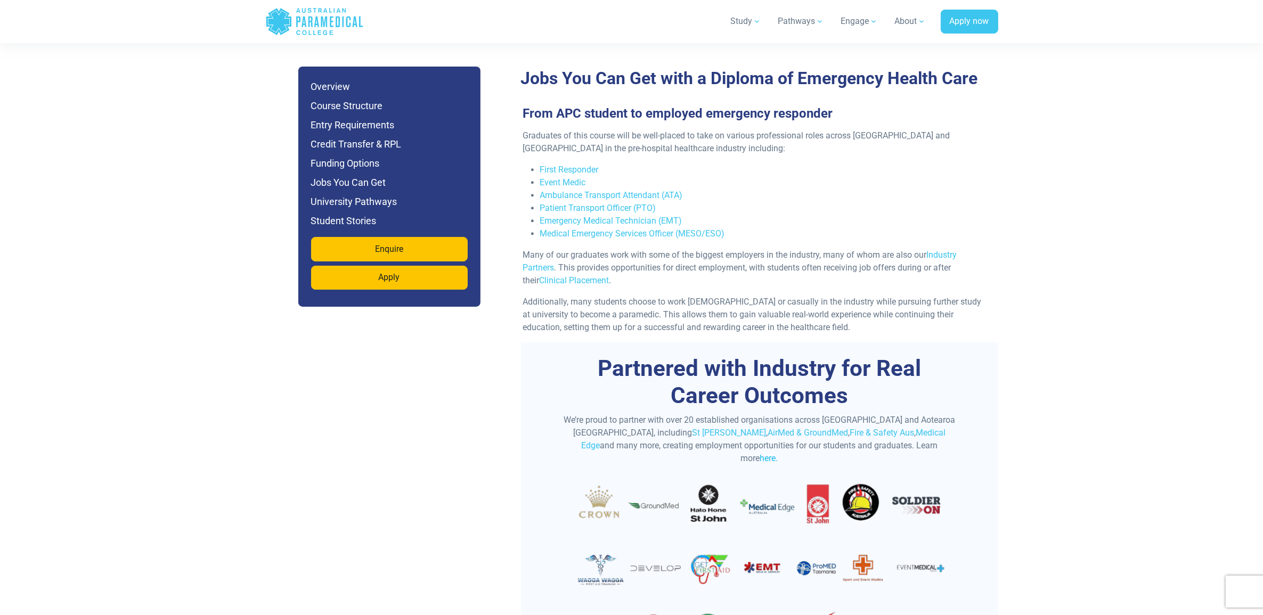
scroll to position [3994, 0]
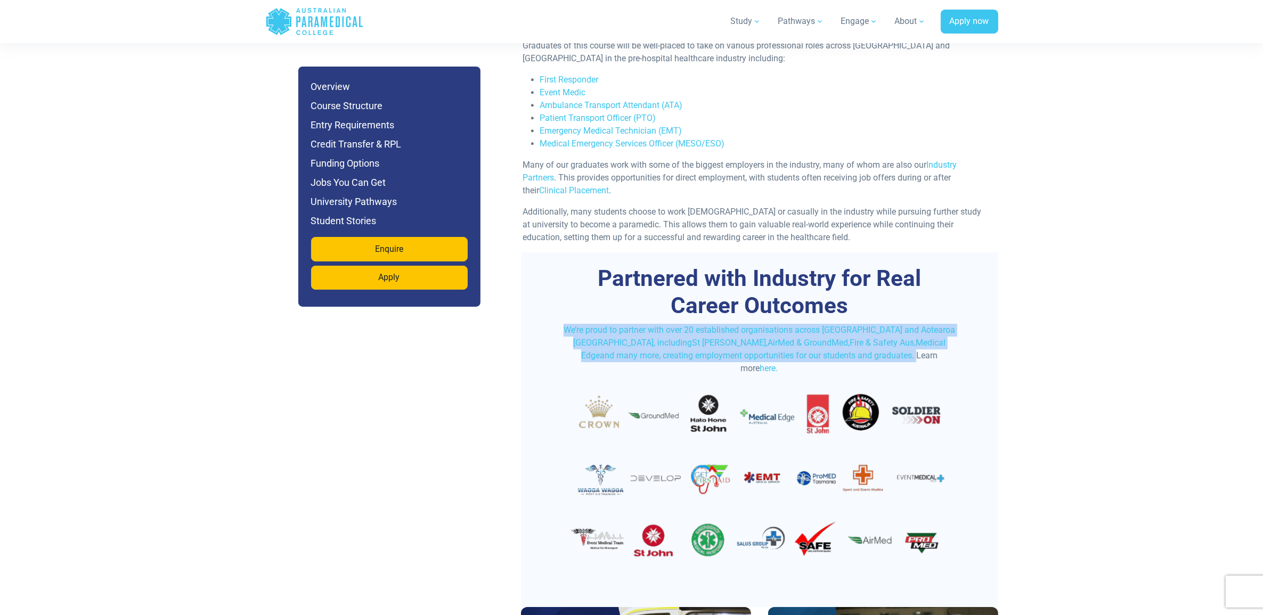
drag, startPoint x: 571, startPoint y: 299, endPoint x: 853, endPoint y: 326, distance: 282.5
click at [853, 326] on p "We’re proud to partner with over 20 established organisations across Australia …" at bounding box center [759, 349] width 395 height 51
copy p "We’re proud to partner with over 20 established organisations across Australia …"
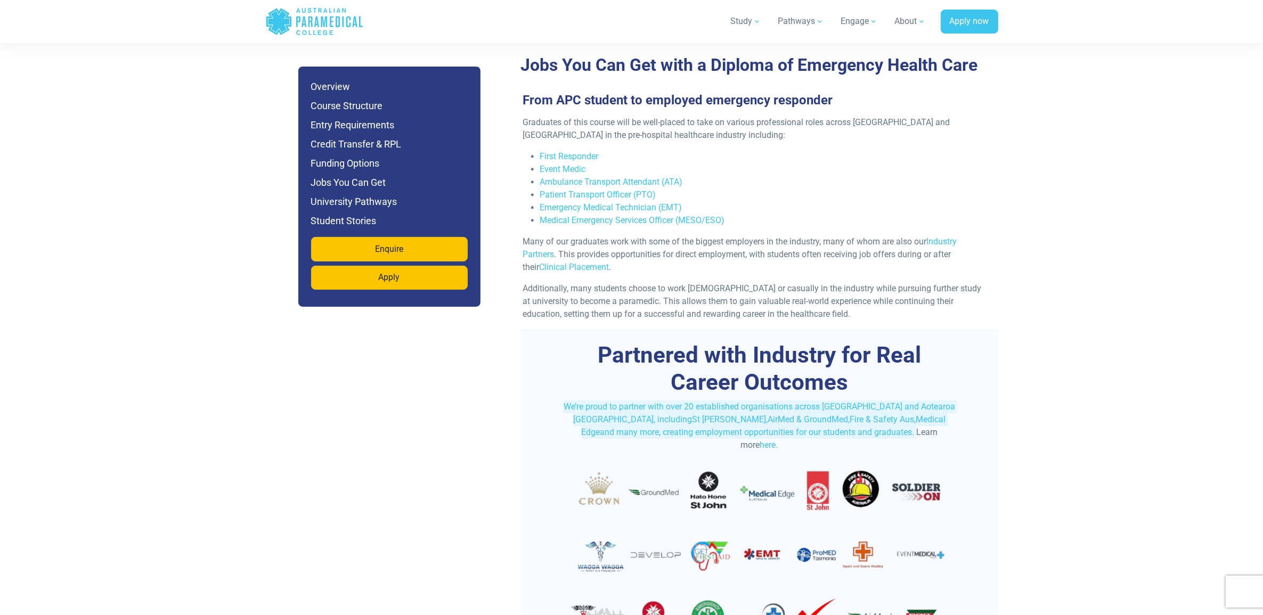
scroll to position [3794, 0]
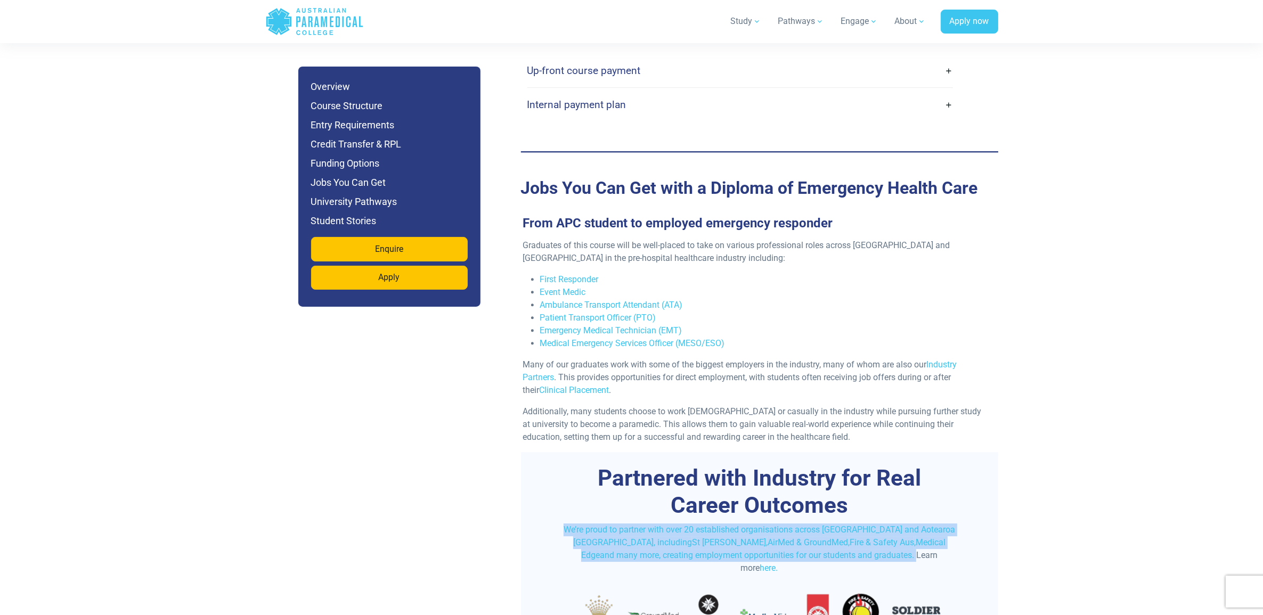
drag, startPoint x: 522, startPoint y: 216, endPoint x: 868, endPoint y: 357, distance: 373.3
click at [868, 357] on div "Graduates of this course will be well-placed to take on various professional ro…" at bounding box center [755, 345] width 477 height 213
click at [1004, 243] on div "Home Blog Student Portal Contact us AU 1300 377 741 NZ 0800 005 689 .logo-block…" at bounding box center [631, 157] width 1263 height 7902
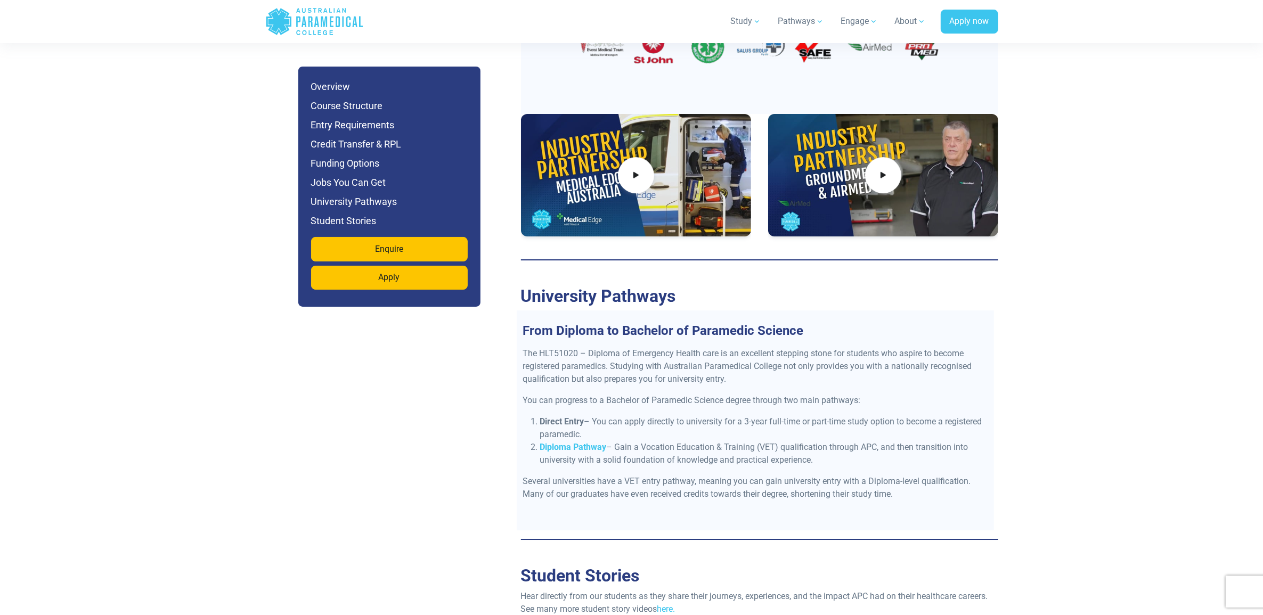
scroll to position [4526, 0]
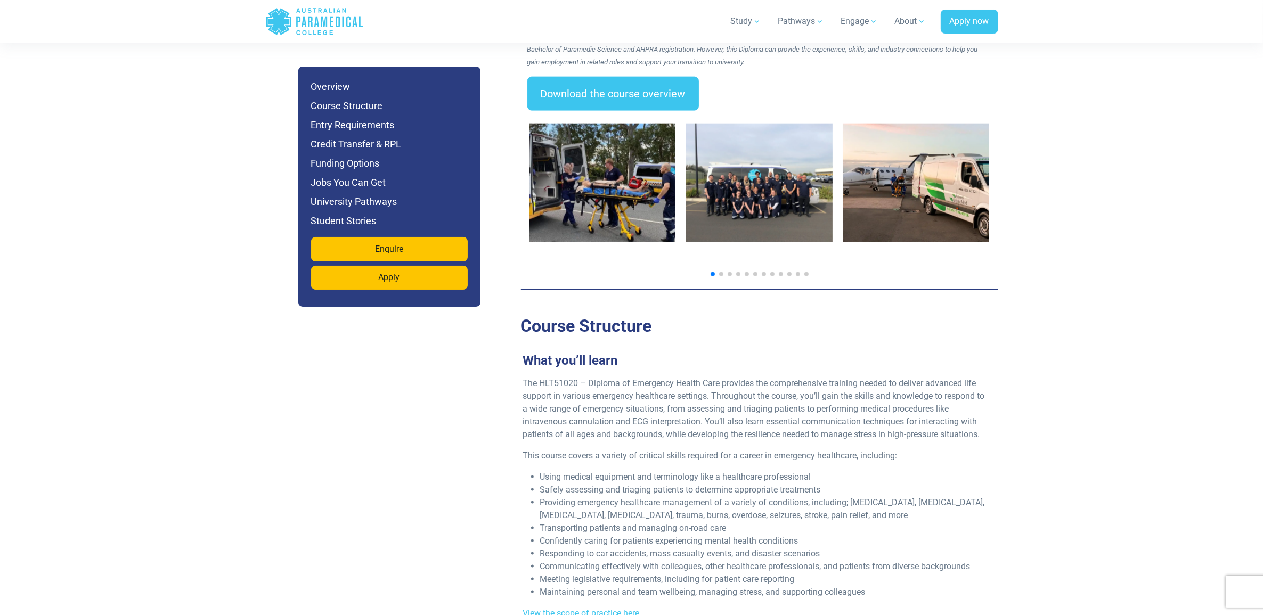
scroll to position [1797, 0]
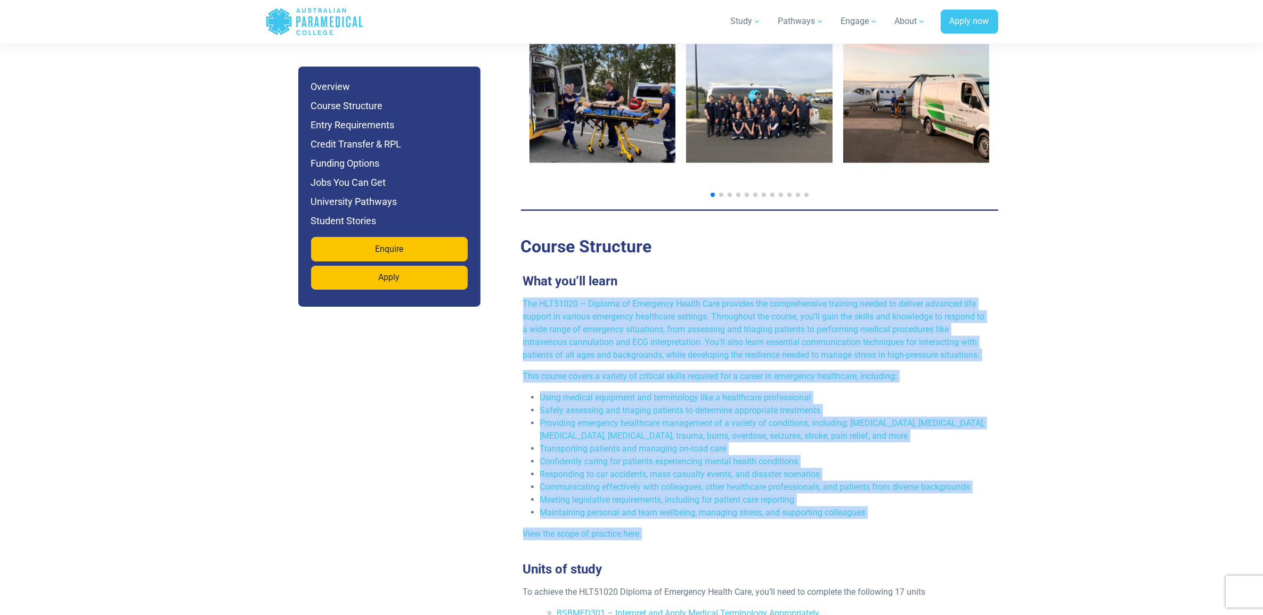
drag, startPoint x: 889, startPoint y: 495, endPoint x: 517, endPoint y: 269, distance: 435.6
click at [517, 274] on div "What you’ll learn The HLT51020 – Diploma of Emergency Health Care provides the …" at bounding box center [755, 411] width 477 height 275
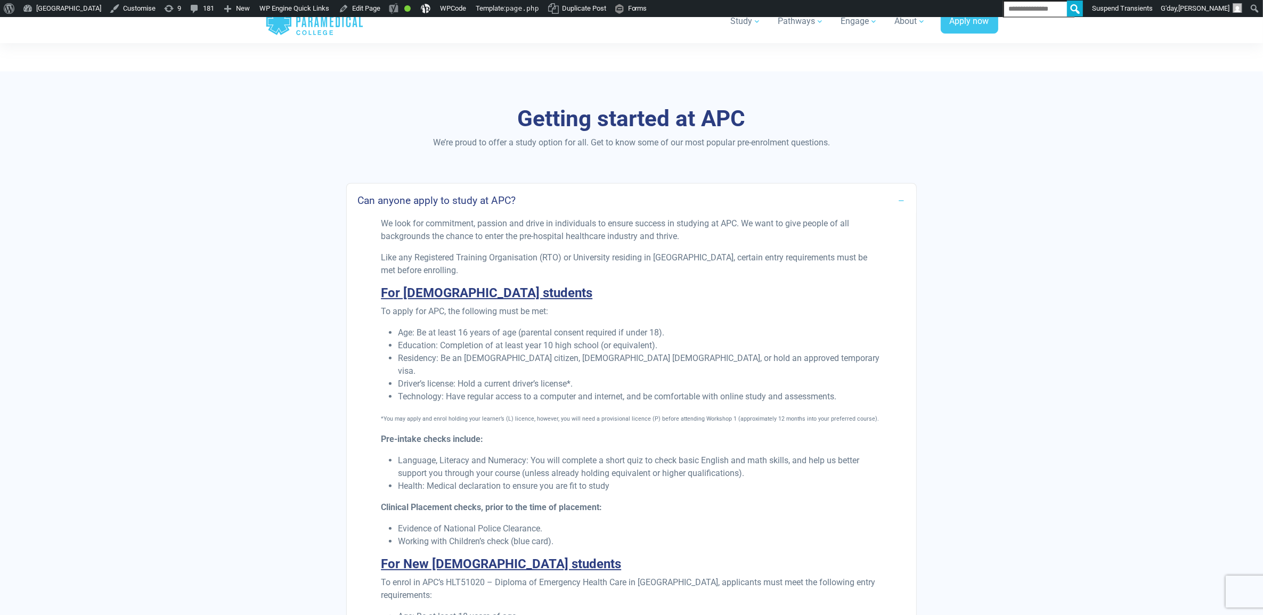
click at [1153, 454] on section "Getting started at APC We’re proud to offer a study option for all. Get to know…" at bounding box center [631, 621] width 1263 height 1100
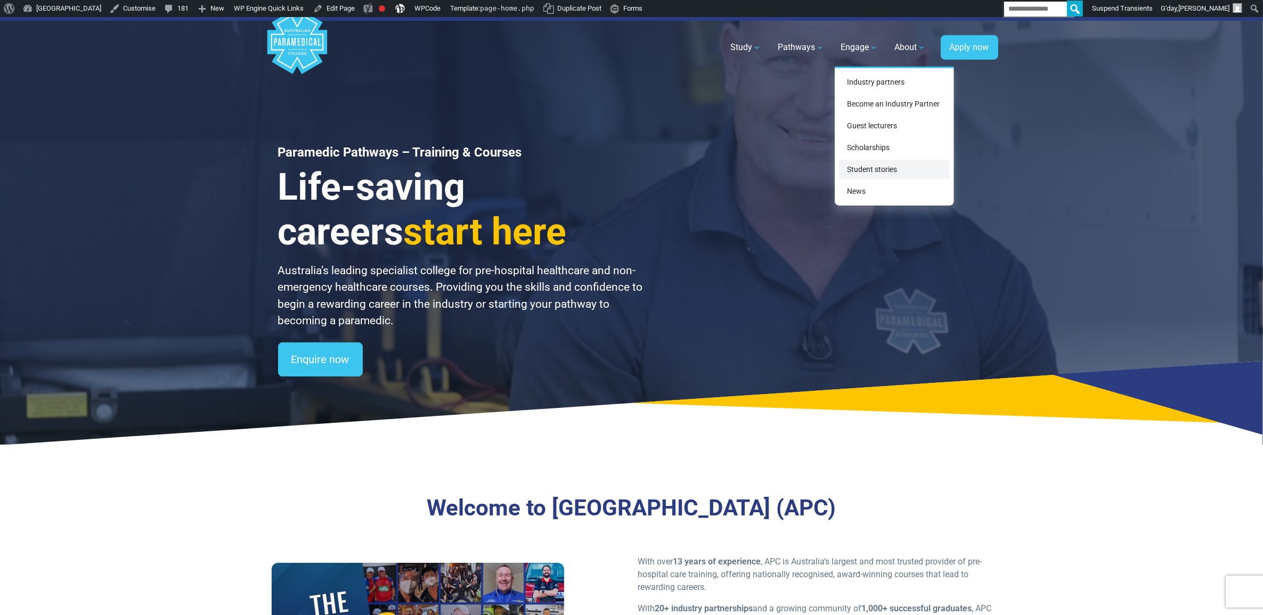
click at [863, 169] on link "Student stories" at bounding box center [894, 170] width 111 height 20
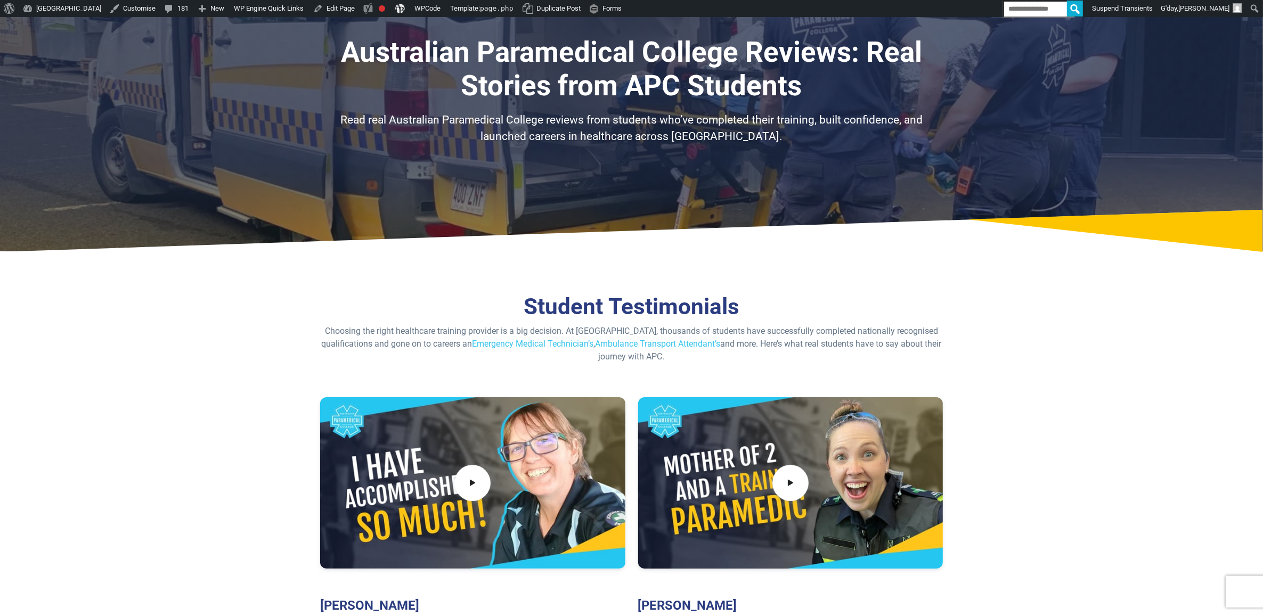
scroll to position [133, 0]
